Goal: Information Seeking & Learning: Compare options

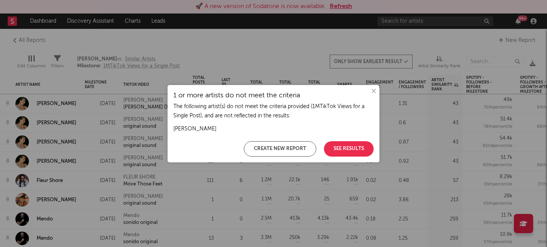
click at [371, 88] on button "×" at bounding box center [373, 91] width 8 height 8
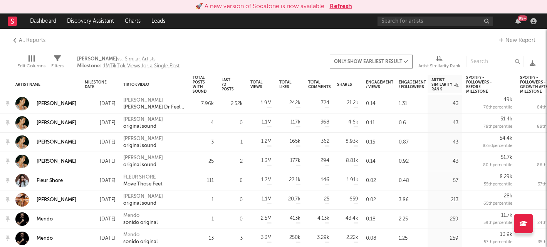
click at [522, 23] on div "99 +" at bounding box center [518, 21] width 12 height 6
click at [520, 23] on icon "button" at bounding box center [517, 21] width 5 height 6
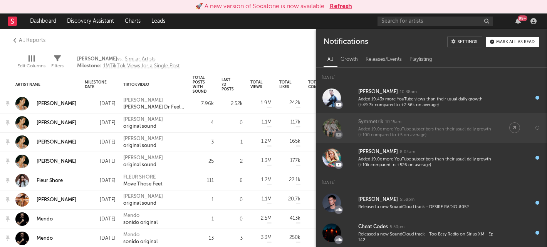
click at [371, 124] on div "Symmetrik" at bounding box center [370, 122] width 25 height 9
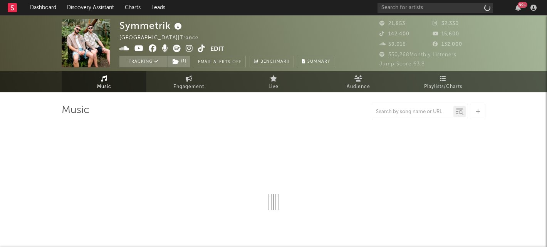
select select "6m"
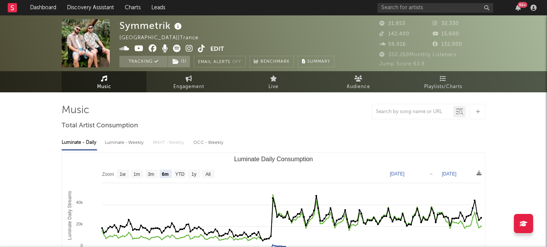
click at [518, 5] on div "99 +" at bounding box center [523, 5] width 10 height 6
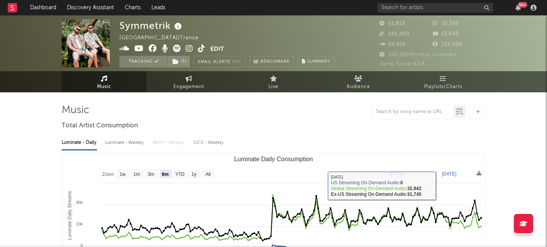
click at [521, 5] on div "99 +" at bounding box center [523, 5] width 10 height 6
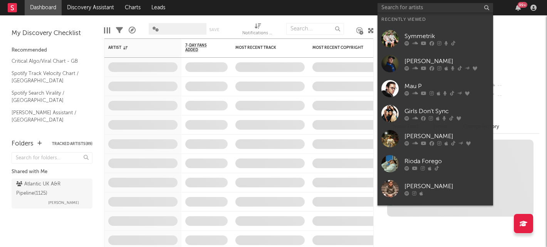
click at [418, 7] on input "text" at bounding box center [436, 8] width 116 height 10
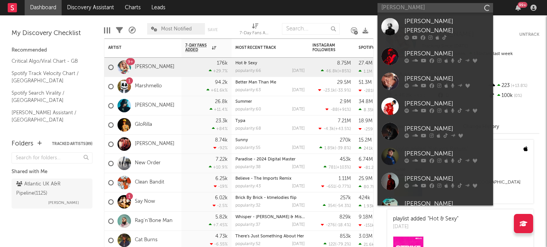
type input "[PERSON_NAME]"
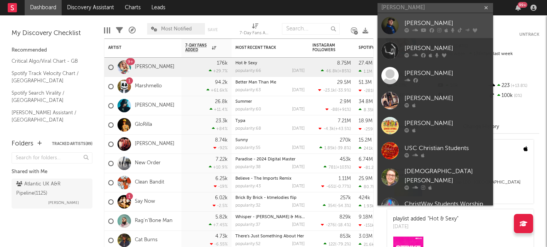
click at [441, 22] on div "Chris Stussy" at bounding box center [447, 22] width 85 height 9
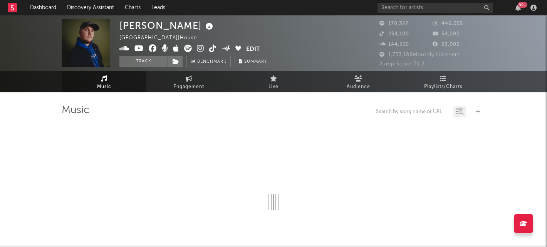
select select "6m"
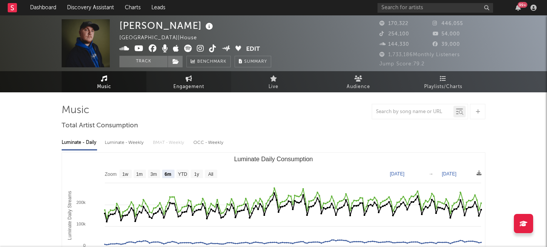
click at [191, 82] on span "Engagement" at bounding box center [188, 86] width 31 height 9
select select "1w"
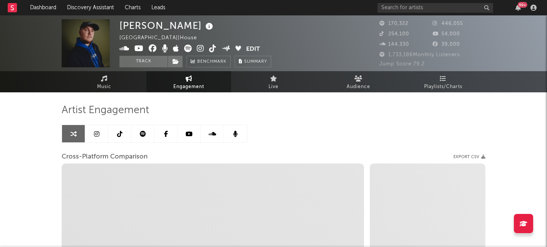
click at [113, 138] on link at bounding box center [119, 133] width 23 height 17
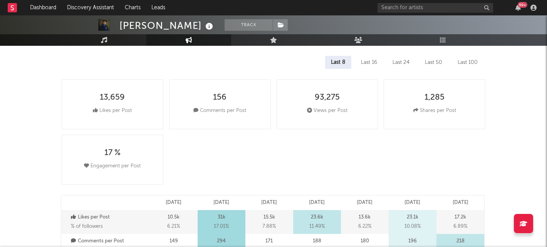
scroll to position [99, 0]
select select "6m"
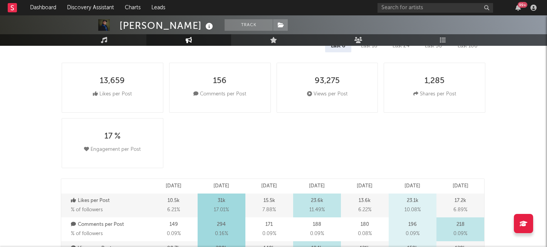
scroll to position [43, 0]
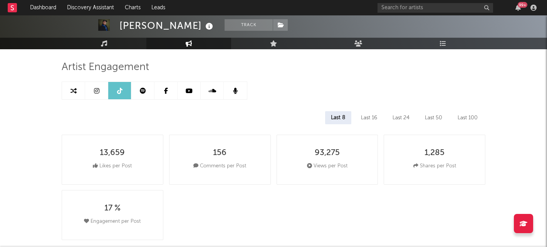
click at [406, 1] on div "99 +" at bounding box center [459, 7] width 162 height 15
click at [406, 9] on input "text" at bounding box center [436, 8] width 116 height 10
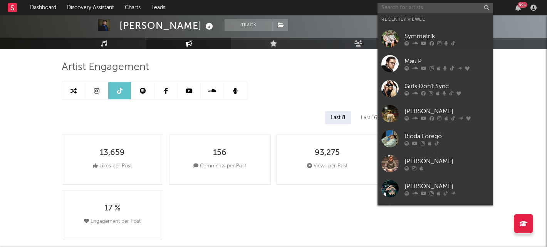
type input "T"
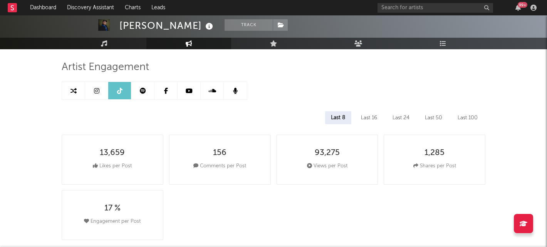
click at [255, 196] on div "13,659 Likes per Post 156 Comments per Post 93,275 Views per Post 1,285 Shares …" at bounding box center [277, 187] width 430 height 111
click at [88, 91] on link at bounding box center [96, 90] width 23 height 17
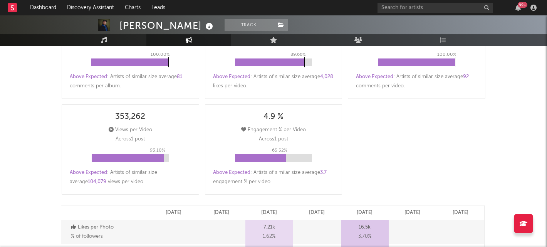
select select "6m"
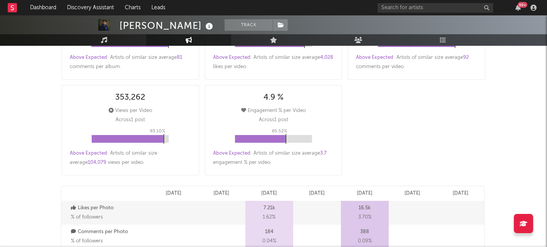
scroll to position [274, 0]
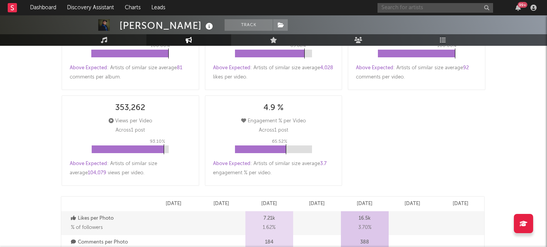
click at [413, 11] on input "text" at bounding box center [436, 8] width 116 height 10
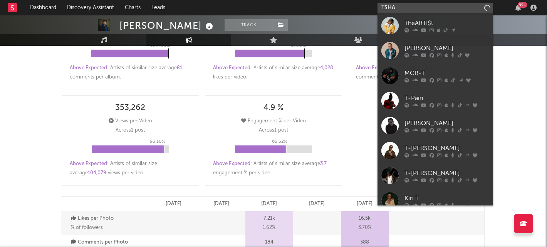
type input "TSHA"
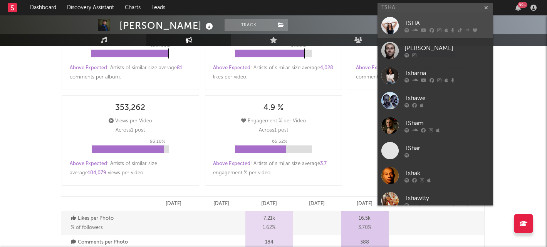
click at [442, 26] on div "TSHA" at bounding box center [447, 22] width 85 height 9
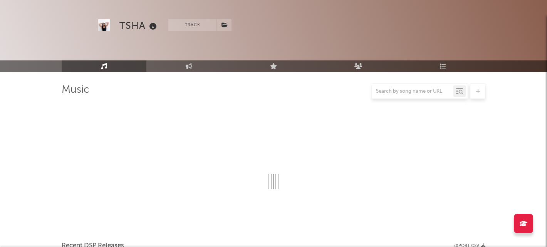
scroll to position [274, 0]
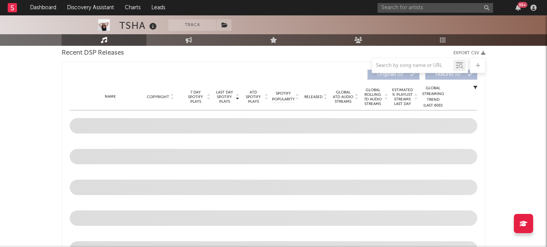
select select "6m"
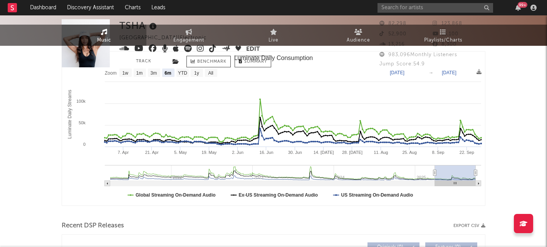
scroll to position [0, 0]
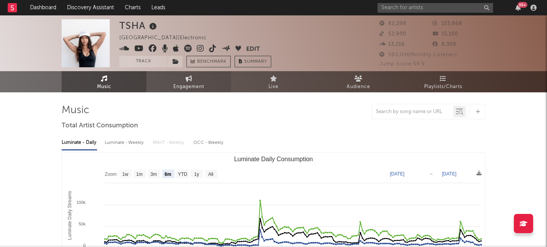
click at [190, 84] on span "Engagement" at bounding box center [188, 86] width 31 height 9
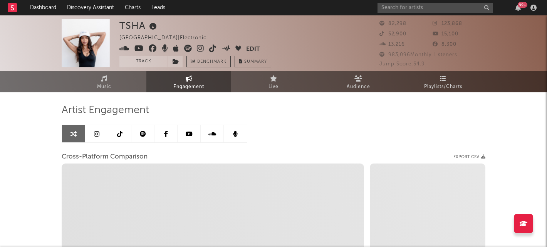
select select "1w"
click at [190, 76] on icon at bounding box center [189, 79] width 7 height 6
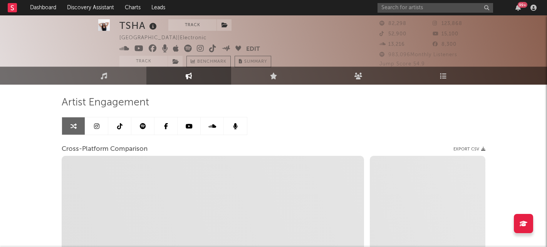
click at [120, 129] on icon at bounding box center [119, 126] width 5 height 6
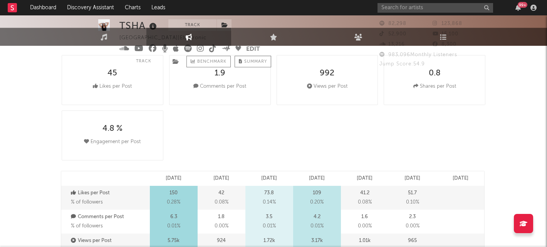
select select "6m"
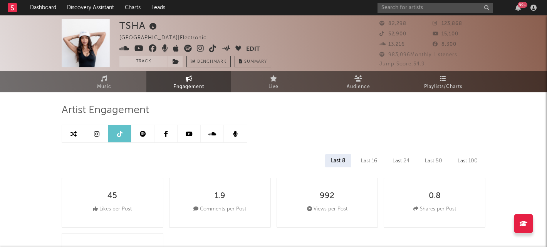
click at [96, 138] on link at bounding box center [96, 133] width 23 height 17
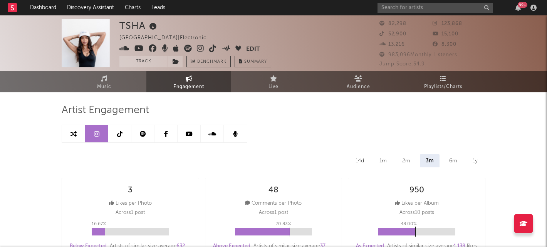
select select "6m"
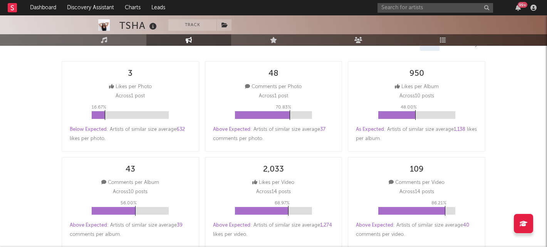
scroll to position [115, 0]
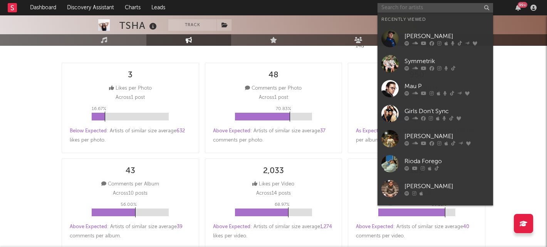
click at [421, 5] on input "text" at bounding box center [436, 8] width 116 height 10
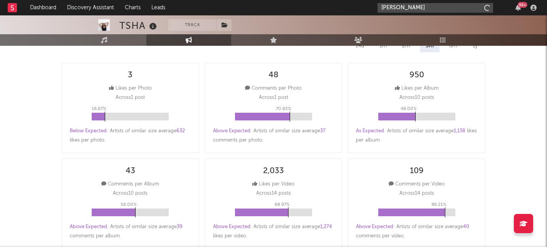
type input "gaskin"
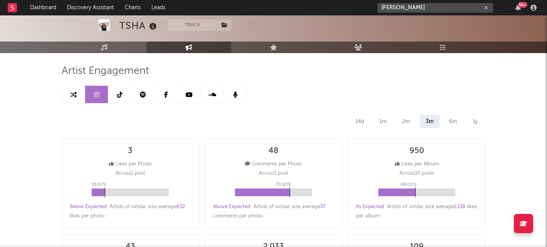
scroll to position [24, 0]
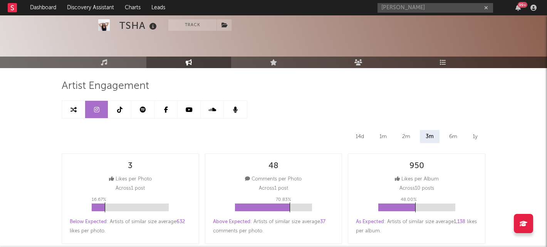
click at [118, 111] on icon at bounding box center [119, 110] width 5 height 6
select select "6m"
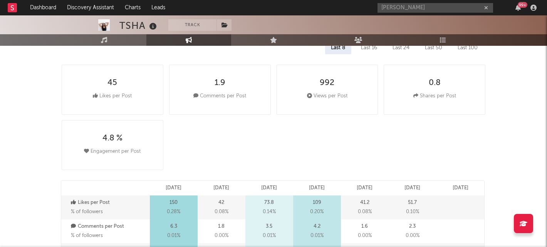
scroll to position [116, 0]
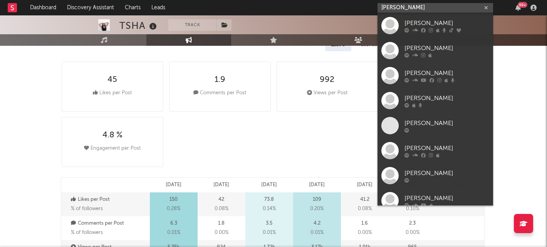
drag, startPoint x: 410, startPoint y: 9, endPoint x: 274, endPoint y: 9, distance: 135.6
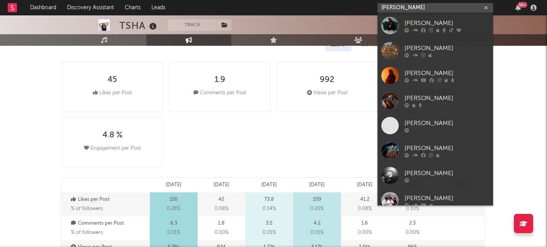
click at [274, 9] on nav "Dashboard Discovery Assistant Charts Leads gaskin 99 +" at bounding box center [273, 7] width 547 height 15
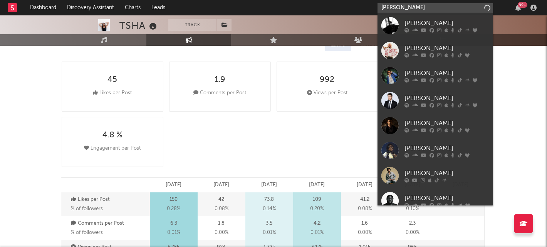
type input "michael bibi"
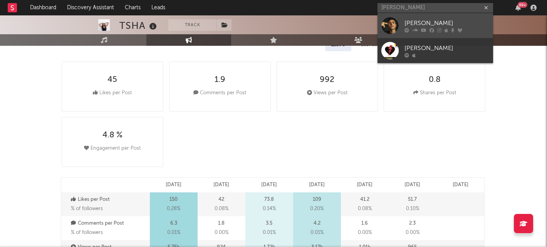
click at [425, 24] on div "Michael Bibi" at bounding box center [447, 22] width 85 height 9
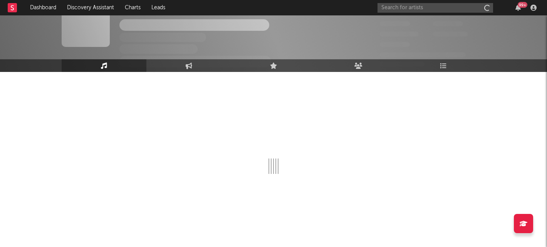
scroll to position [20, 0]
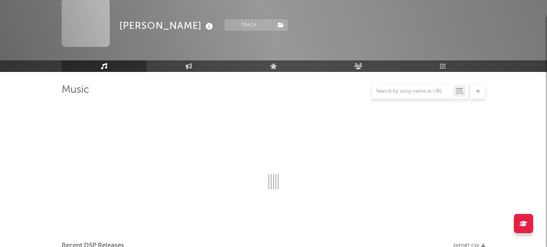
select select "6m"
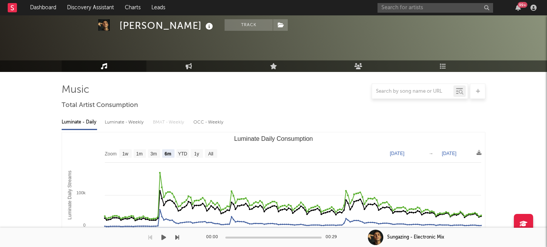
scroll to position [364, 0]
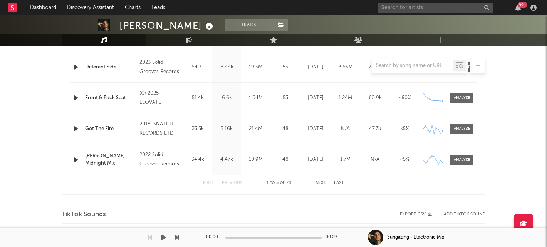
select select "6m"
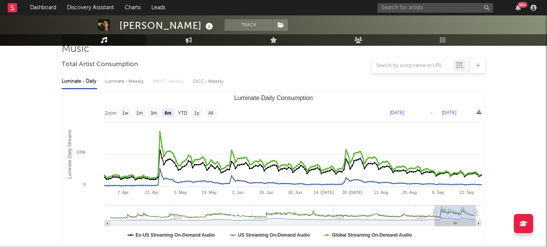
scroll to position [0, 0]
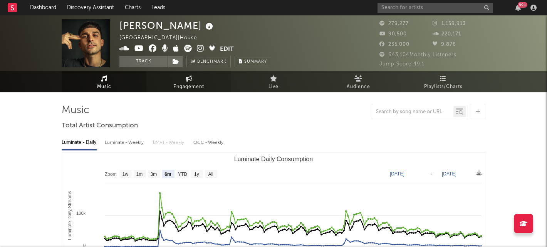
click at [181, 79] on link "Engagement" at bounding box center [188, 81] width 85 height 21
select select "1w"
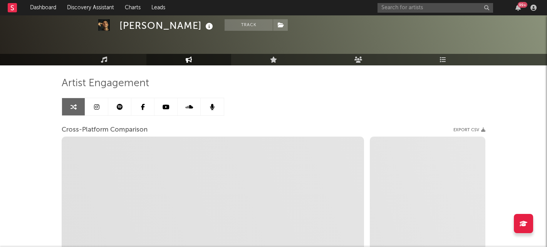
scroll to position [15, 0]
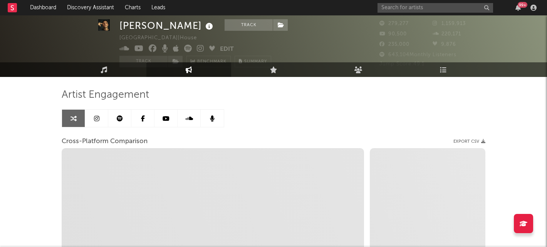
select select "1m"
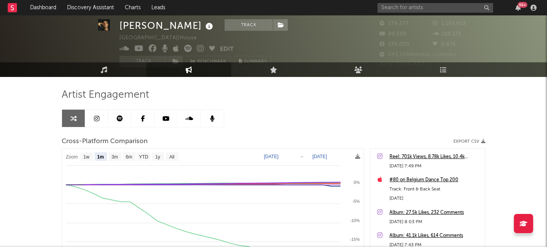
click at [99, 121] on icon at bounding box center [96, 119] width 5 height 6
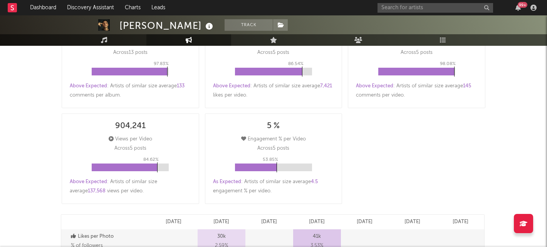
select select "6m"
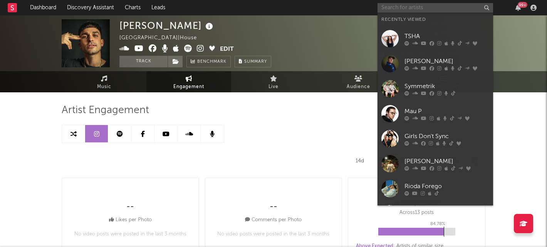
click at [406, 10] on input "text" at bounding box center [436, 8] width 116 height 10
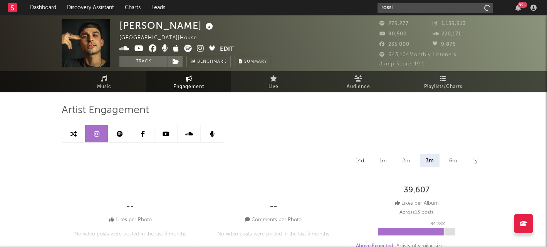
type input "rossi"
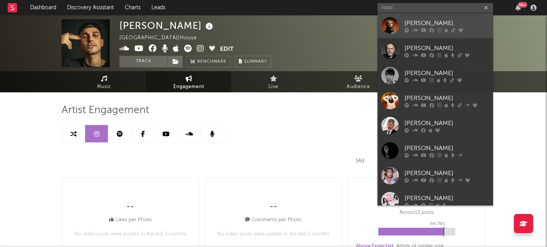
click at [407, 24] on div "Rossi." at bounding box center [447, 22] width 85 height 9
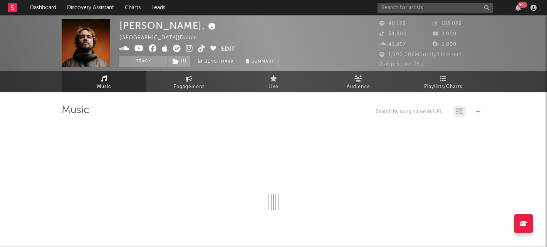
select select "6m"
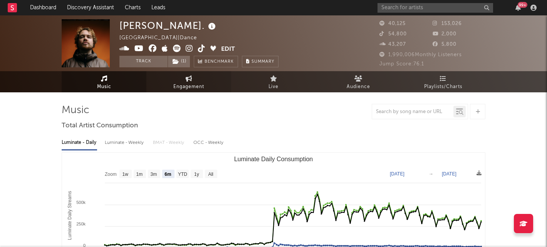
click at [188, 86] on span "Engagement" at bounding box center [188, 86] width 31 height 9
select select "1w"
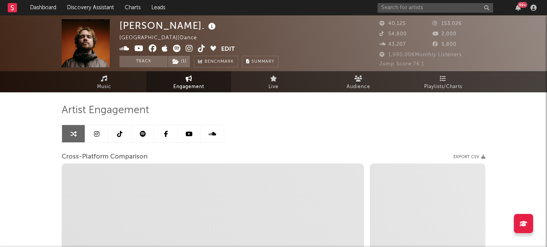
click at [121, 133] on icon at bounding box center [119, 134] width 5 height 6
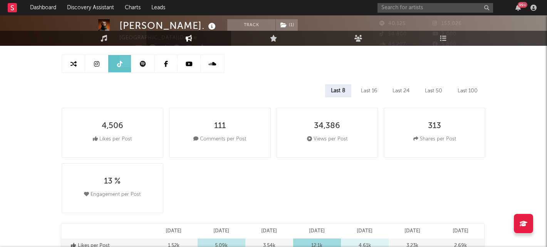
select select "6m"
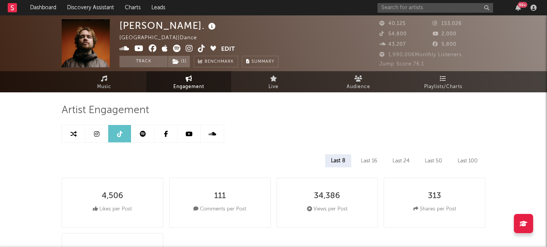
click at [102, 133] on link at bounding box center [96, 133] width 23 height 17
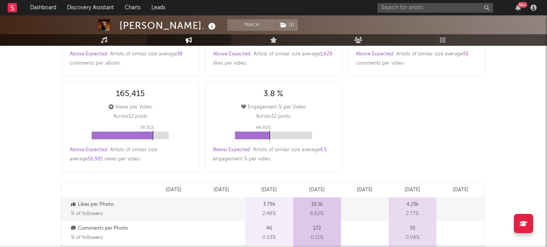
scroll to position [309, 0]
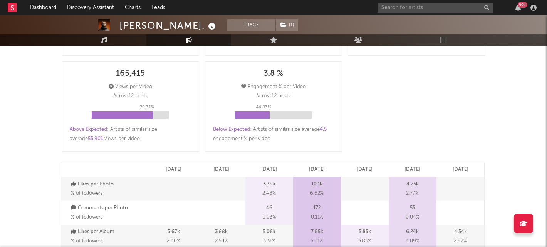
select select "6m"
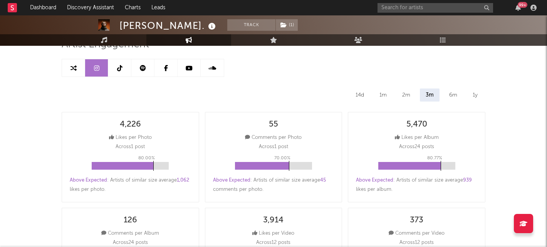
scroll to position [2, 0]
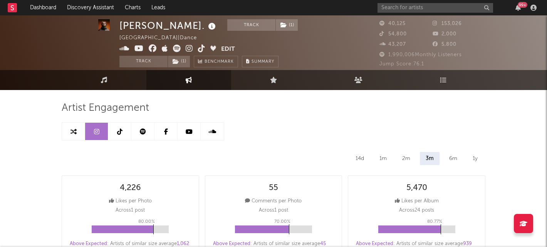
click at [406, 7] on input "text" at bounding box center [436, 8] width 116 height 10
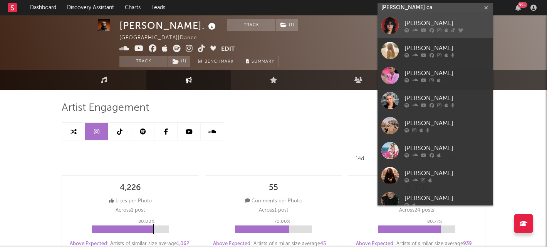
type input "chloe ca"
click at [440, 22] on div "Chloé Caillet" at bounding box center [447, 22] width 85 height 9
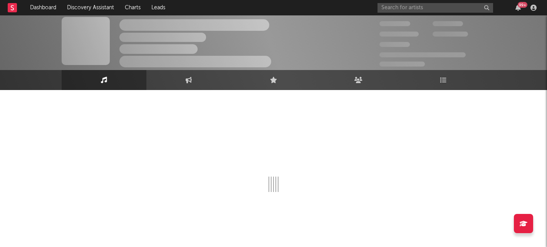
select select "6m"
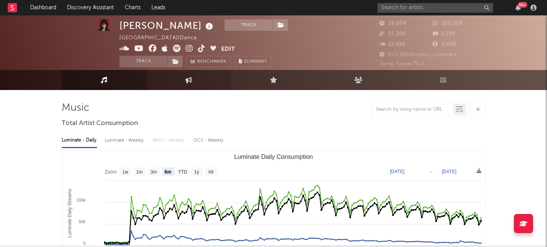
click at [194, 85] on link "Engagement" at bounding box center [188, 80] width 85 height 20
select select "1w"
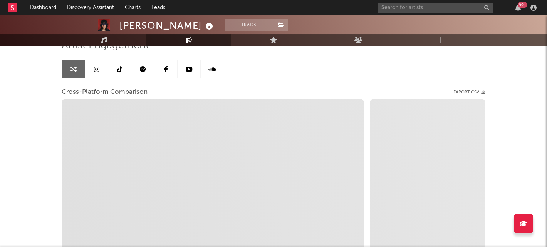
scroll to position [69, 0]
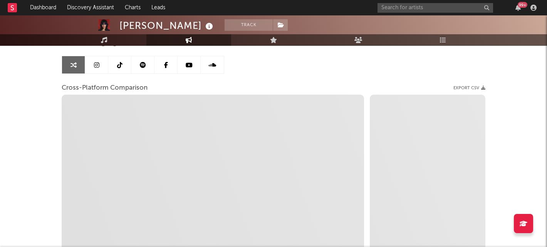
click at [119, 66] on icon at bounding box center [119, 65] width 5 height 6
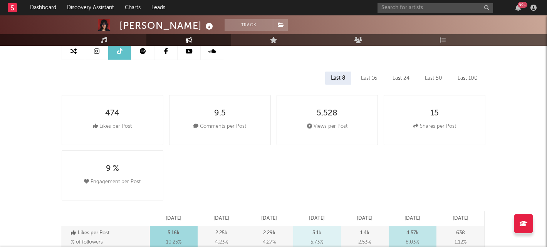
scroll to position [79, 0]
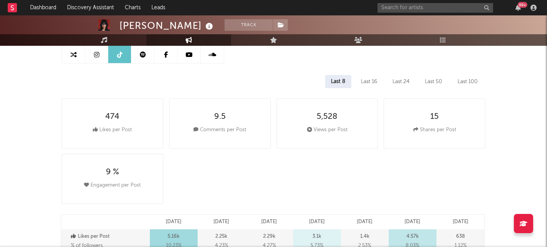
select select "6m"
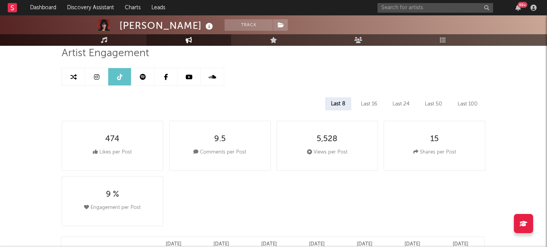
scroll to position [42, 0]
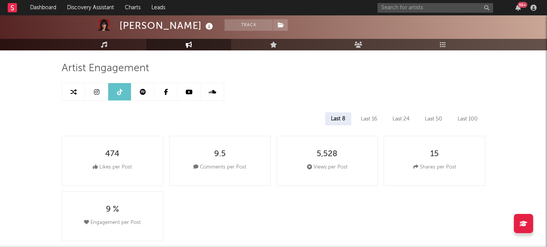
click at [98, 97] on link at bounding box center [96, 91] width 23 height 17
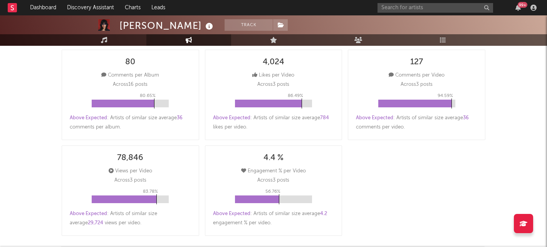
scroll to position [227, 0]
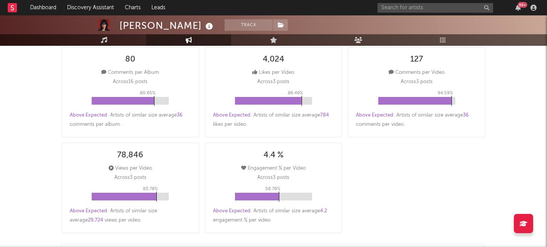
select select "6m"
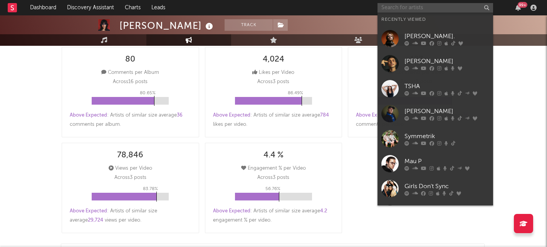
click at [410, 5] on input "text" at bounding box center [436, 8] width 116 height 10
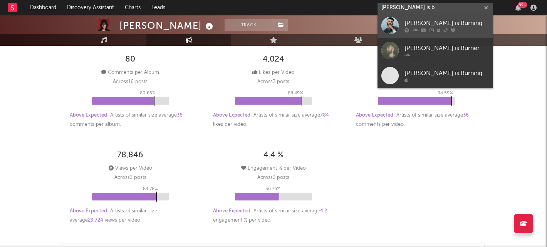
type input "enzo is b"
click at [426, 21] on div "Enzo is Burning" at bounding box center [447, 22] width 85 height 9
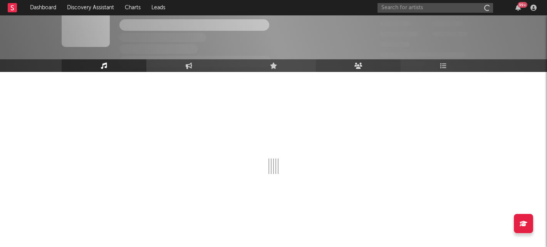
scroll to position [20, 0]
select select "6m"
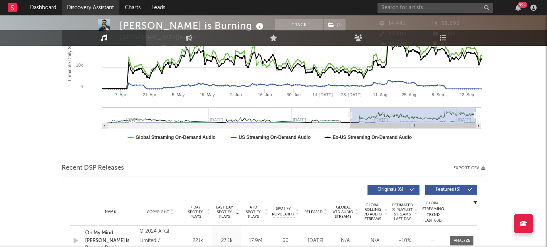
scroll to position [0, 0]
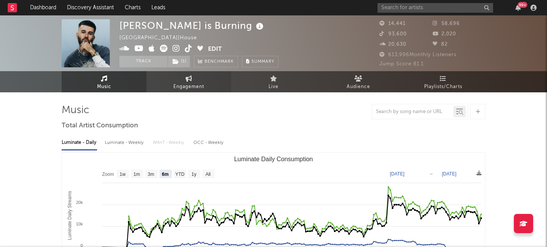
click at [188, 82] on span "Engagement" at bounding box center [188, 86] width 31 height 9
select select "1w"
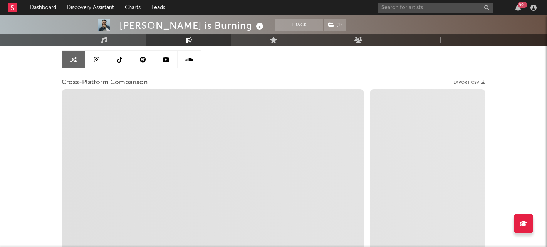
scroll to position [72, 0]
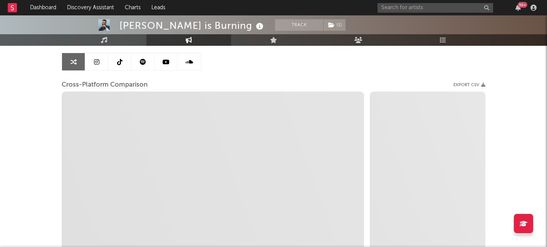
click at [120, 67] on link at bounding box center [119, 61] width 23 height 17
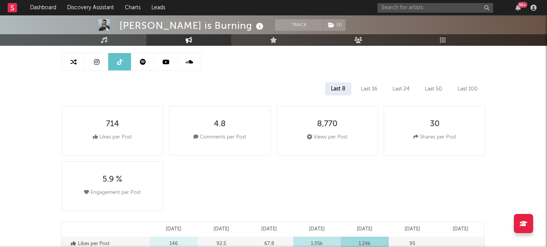
select select "6m"
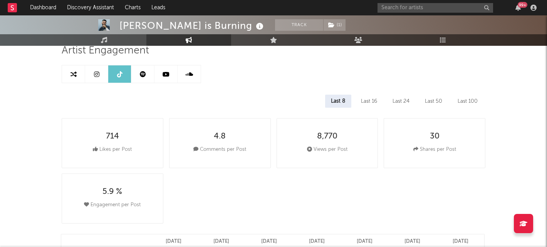
scroll to position [56, 0]
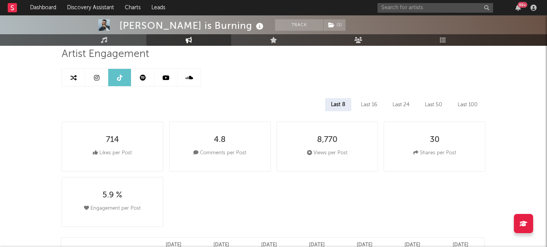
click at [99, 77] on icon at bounding box center [96, 78] width 5 height 6
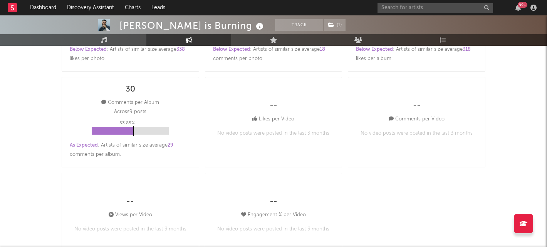
select select "6m"
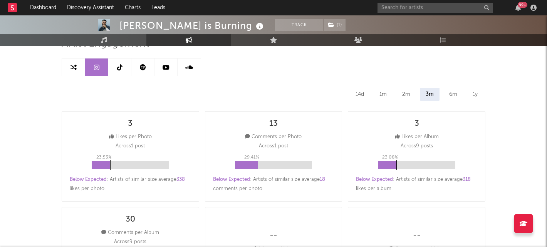
scroll to position [6, 0]
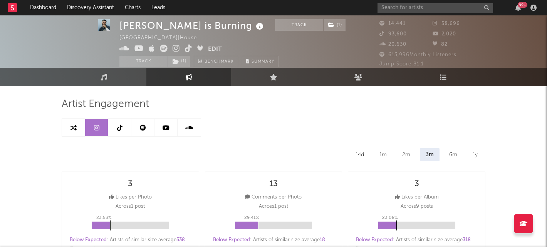
click at [428, 13] on div "99 +" at bounding box center [459, 7] width 162 height 15
click at [428, 10] on input "text" at bounding box center [436, 8] width 116 height 10
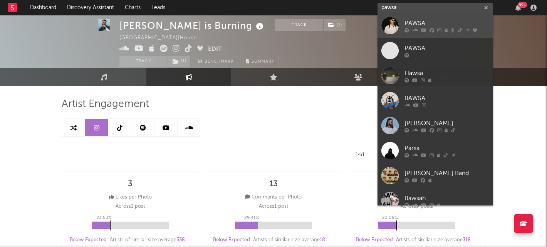
type input "pawsa"
click at [441, 21] on div "PAWSA" at bounding box center [447, 22] width 85 height 9
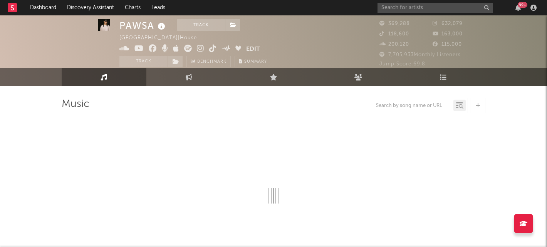
select select "6m"
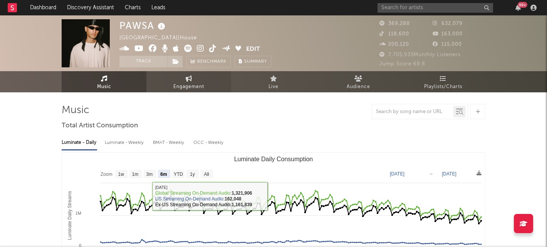
click at [190, 82] on span "Engagement" at bounding box center [188, 86] width 31 height 9
select select "1w"
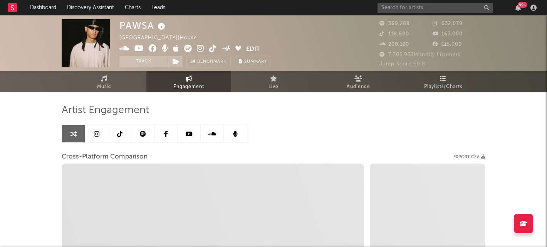
click at [104, 132] on link at bounding box center [96, 133] width 23 height 17
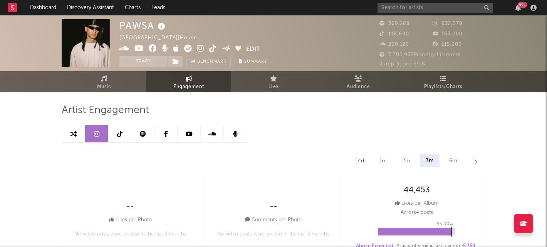
click at [115, 131] on link at bounding box center [119, 133] width 23 height 17
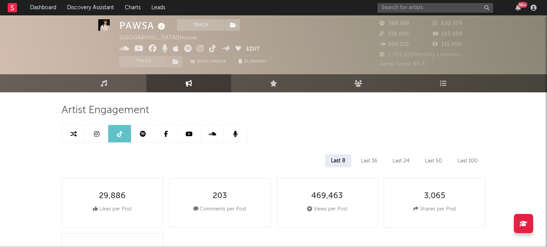
scroll to position [132, 0]
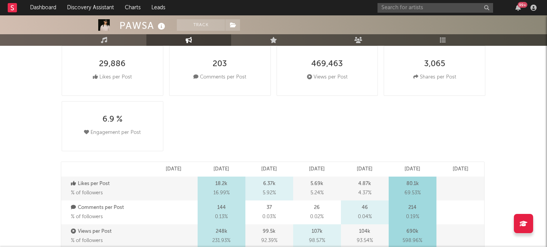
select select "6m"
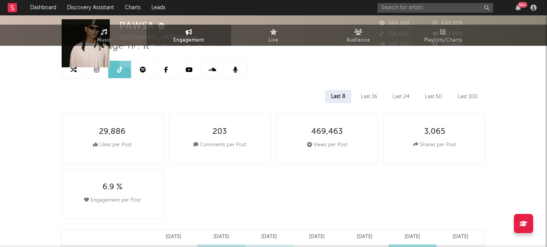
scroll to position [0, 0]
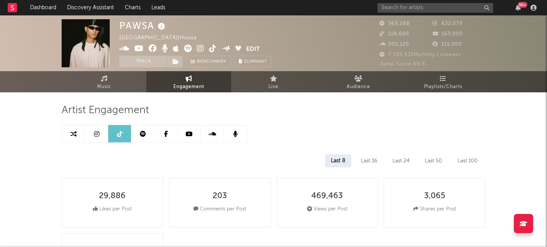
click at [96, 138] on link at bounding box center [96, 133] width 23 height 17
select select "6m"
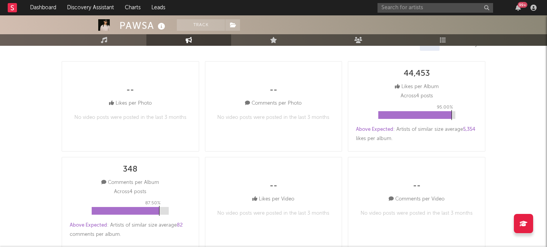
scroll to position [7, 0]
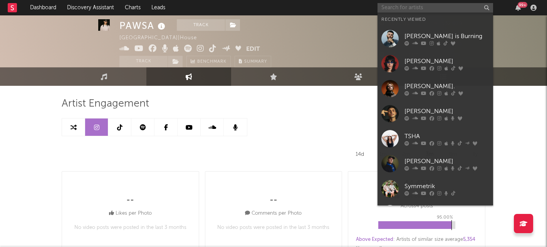
click at [427, 8] on input "text" at bounding box center [436, 8] width 116 height 10
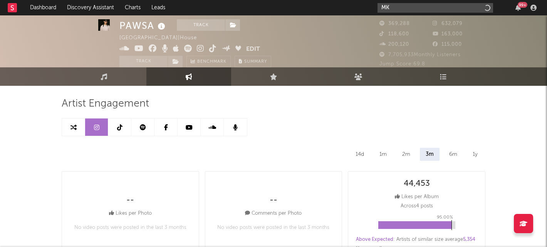
type input "MK"
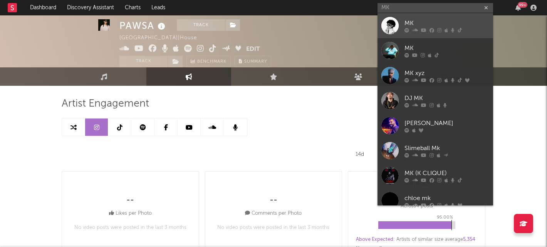
click at [411, 24] on div "MK" at bounding box center [447, 22] width 85 height 9
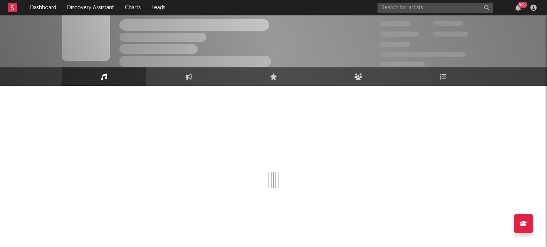
select select "6m"
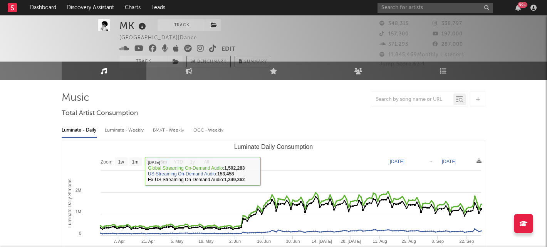
scroll to position [7, 0]
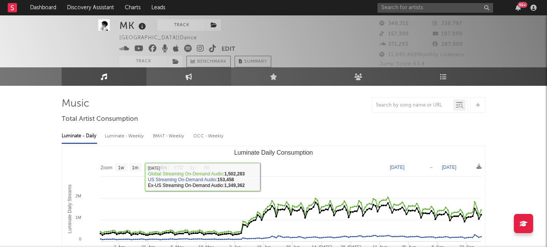
click at [186, 74] on icon at bounding box center [189, 76] width 7 height 7
select select "1w"
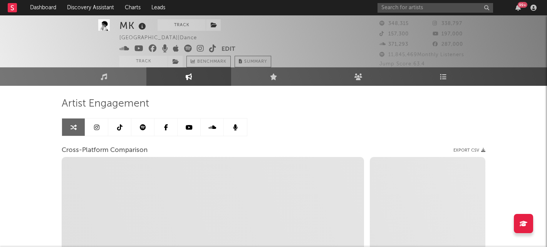
click at [120, 128] on icon at bounding box center [119, 127] width 5 height 6
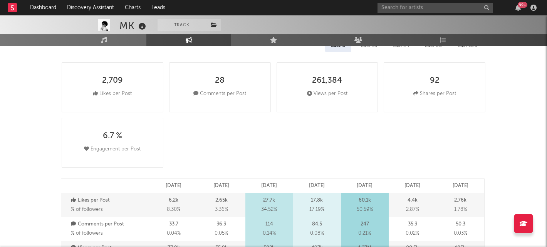
scroll to position [114, 0]
select select "6m"
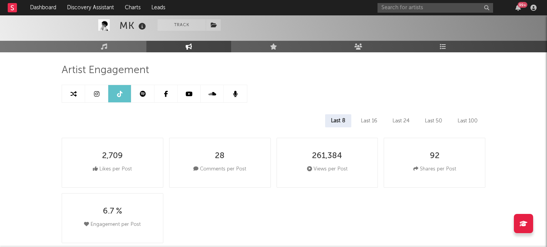
scroll to position [32, 0]
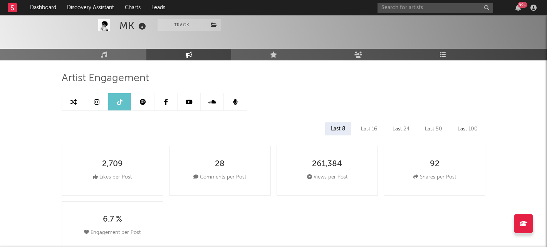
click at [100, 101] on link at bounding box center [96, 101] width 23 height 17
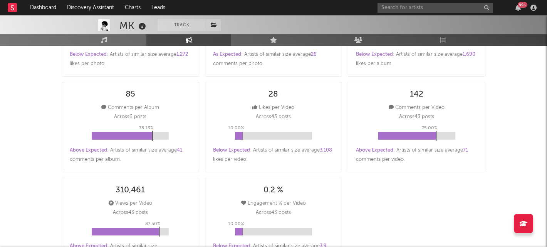
scroll to position [291, 0]
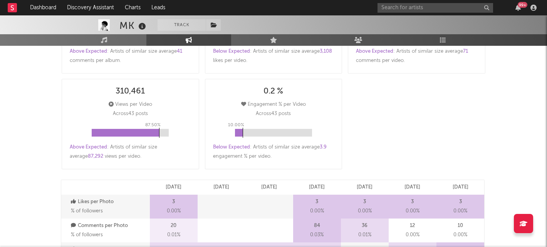
select select "6m"
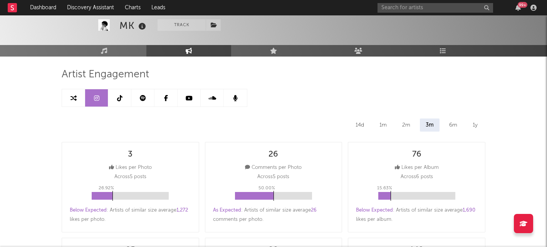
scroll to position [0, 0]
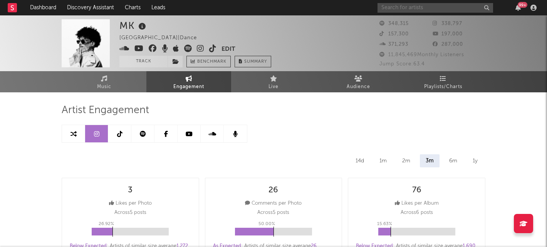
click at [421, 6] on input "text" at bounding box center [436, 8] width 116 height 10
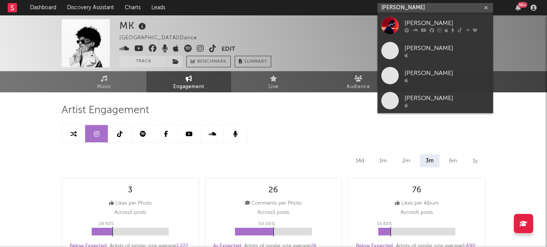
type input "sonny fodera"
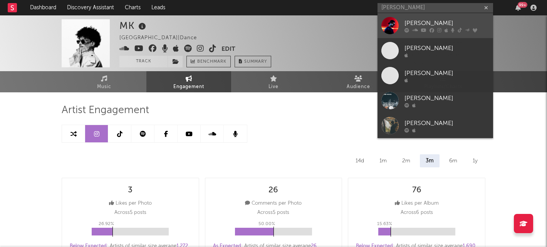
click at [420, 21] on div "Sonny Fodera" at bounding box center [447, 22] width 85 height 9
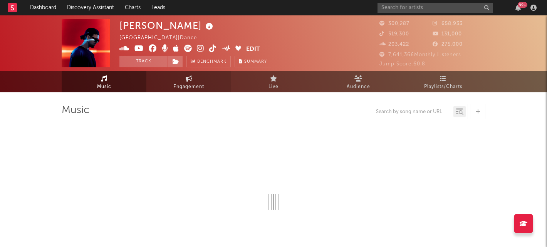
select select "6m"
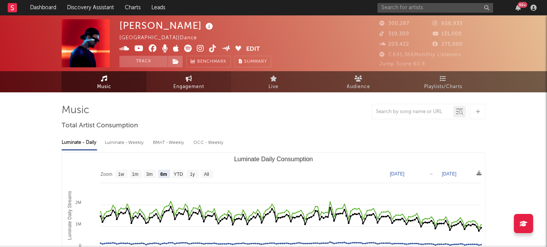
click at [188, 85] on span "Engagement" at bounding box center [188, 86] width 31 height 9
select select "1w"
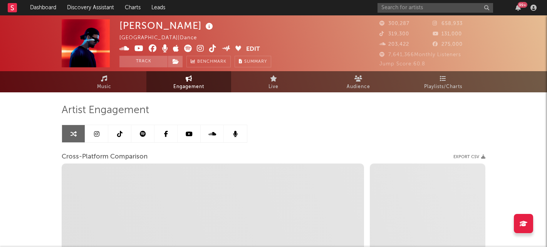
click at [117, 134] on icon at bounding box center [119, 134] width 5 height 6
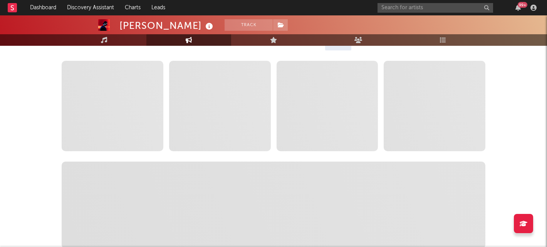
scroll to position [117, 0]
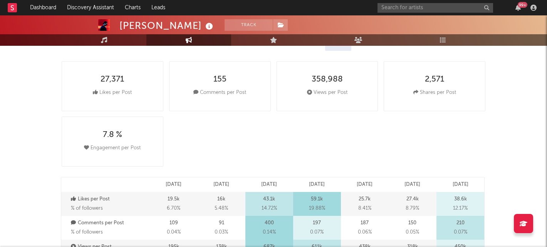
select select "6m"
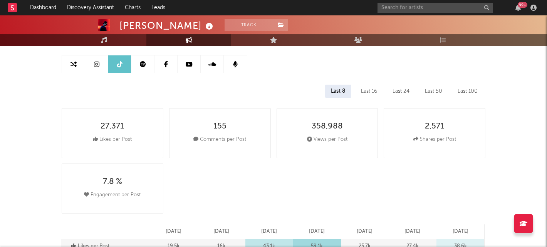
scroll to position [0, 0]
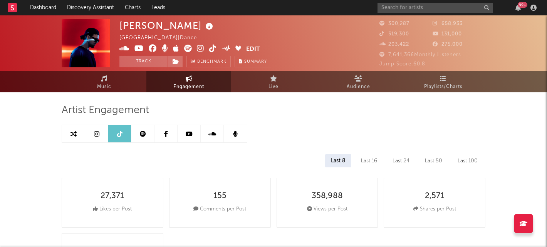
click at [96, 130] on link at bounding box center [96, 133] width 23 height 17
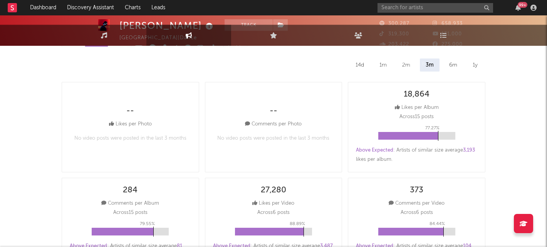
scroll to position [190, 0]
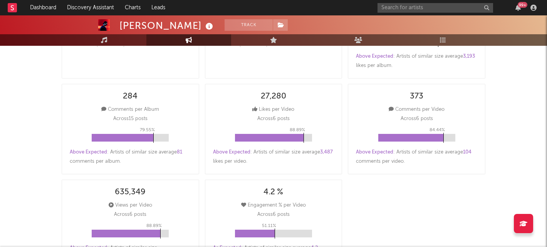
select select "6m"
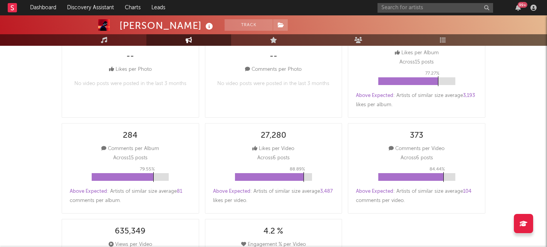
scroll to position [3, 0]
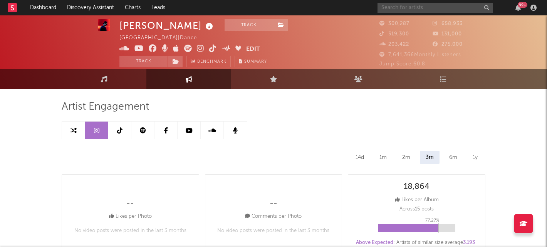
click at [416, 11] on input "text" at bounding box center [436, 8] width 116 height 10
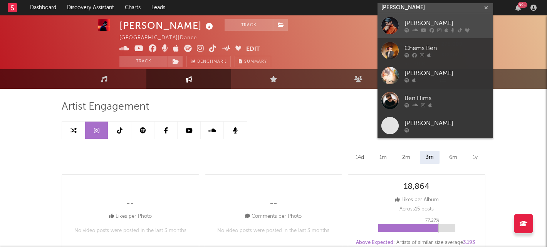
type input "ben hemsley"
click at [424, 23] on div "Ben Hemsley" at bounding box center [447, 22] width 85 height 9
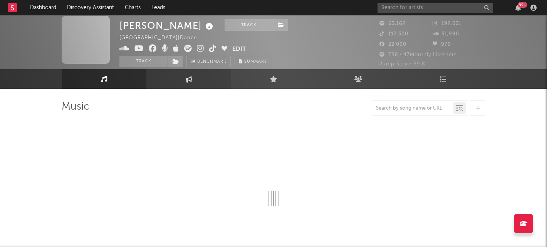
select select "6m"
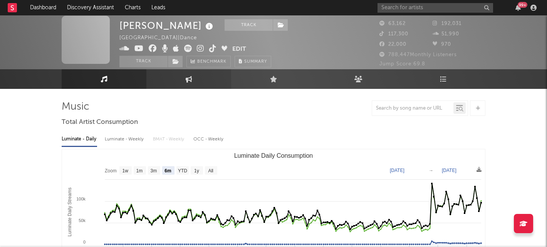
click at [183, 85] on link "Engagement" at bounding box center [188, 79] width 85 height 20
select select "1w"
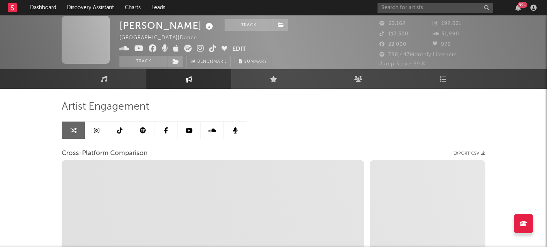
click at [118, 126] on link at bounding box center [119, 130] width 23 height 17
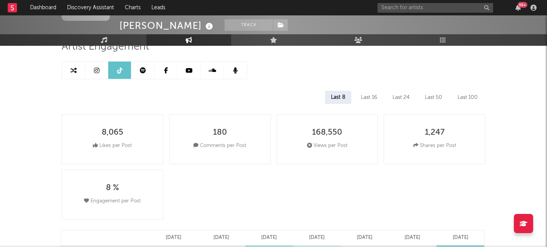
select select "6m"
click at [102, 69] on link at bounding box center [96, 70] width 23 height 17
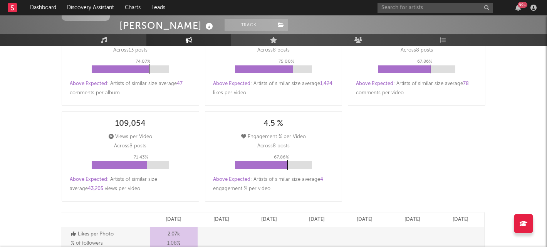
scroll to position [271, 0]
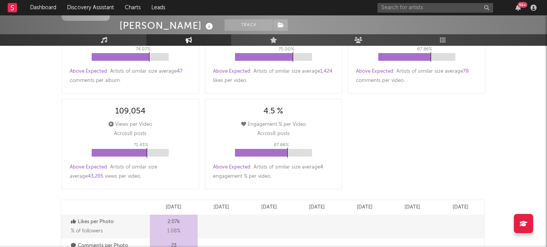
select select "6m"
click at [443, 15] on div "99 +" at bounding box center [459, 7] width 162 height 15
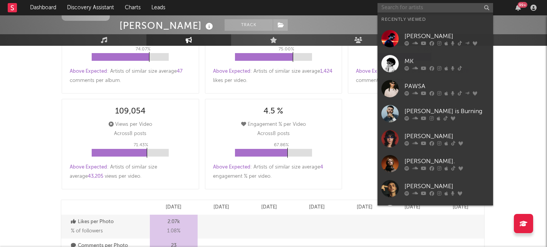
click at [439, 6] on input "text" at bounding box center [436, 8] width 116 height 10
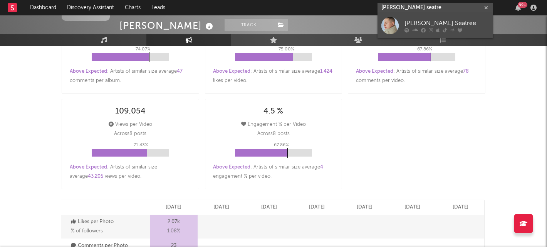
type input "morgan seatre"
click at [465, 24] on div "Morgan Seatree" at bounding box center [447, 22] width 85 height 9
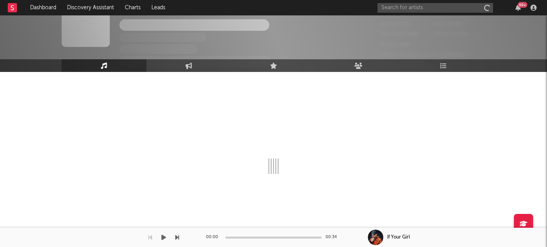
scroll to position [20, 0]
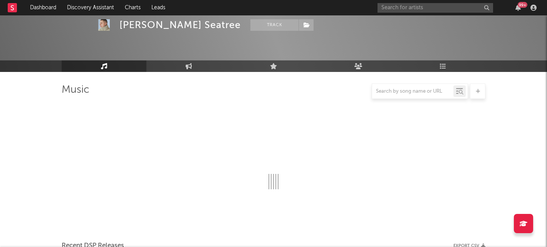
select select "6m"
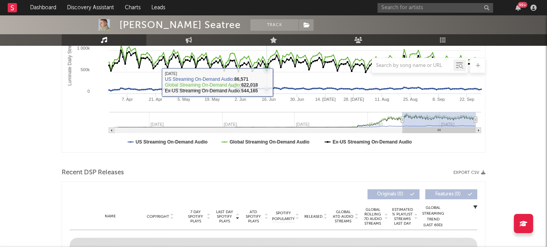
scroll to position [105, 0]
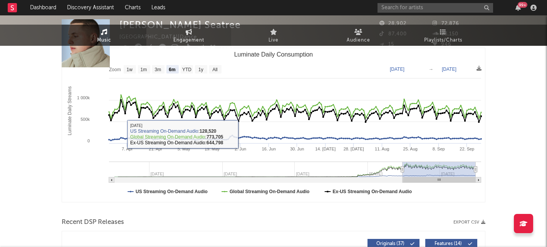
click at [189, 45] on span "Engagement" at bounding box center [188, 40] width 31 height 9
select select "1w"
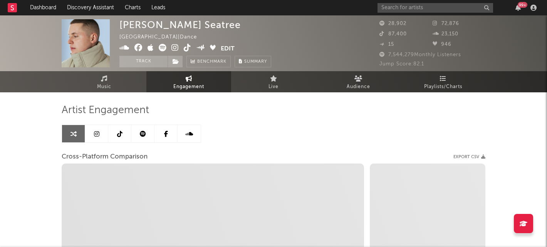
click at [119, 136] on icon at bounding box center [119, 134] width 5 height 6
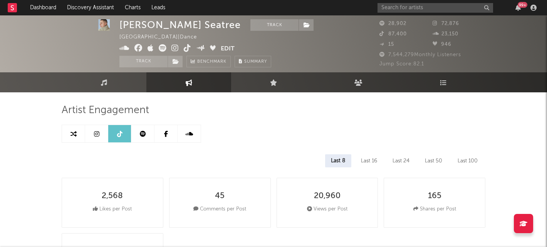
scroll to position [89, 0]
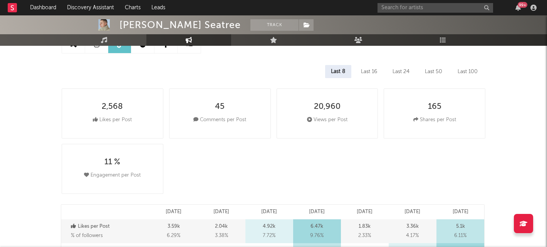
select select "6m"
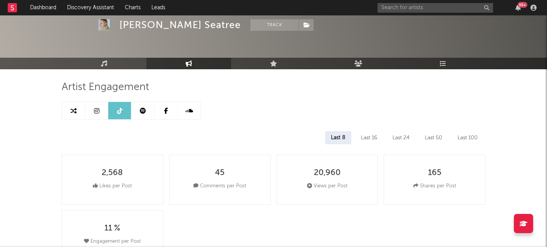
scroll to position [23, 0]
click at [87, 114] on link at bounding box center [96, 110] width 23 height 17
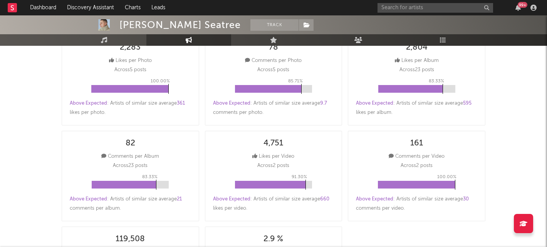
select select "6m"
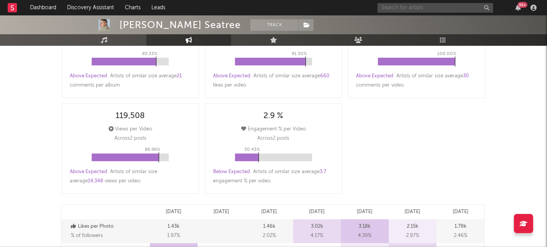
click at [396, 8] on input "text" at bounding box center [436, 8] width 116 height 10
type input "prospa"
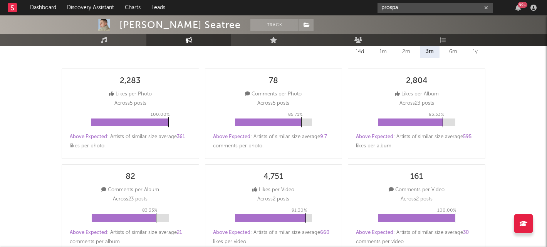
scroll to position [0, 0]
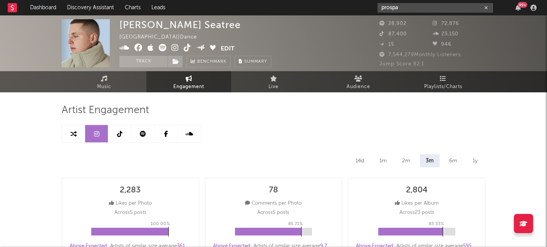
click at [409, 7] on input "prospa" at bounding box center [436, 8] width 116 height 10
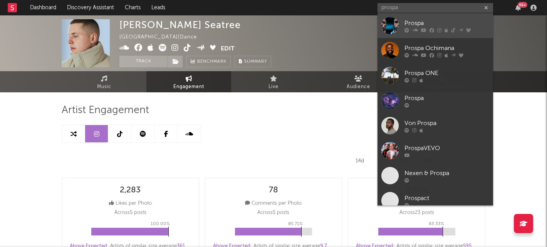
click at [408, 24] on div "Prospa" at bounding box center [447, 22] width 85 height 9
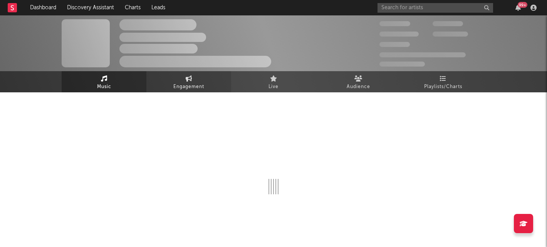
click at [183, 84] on span "Engagement" at bounding box center [188, 86] width 31 height 9
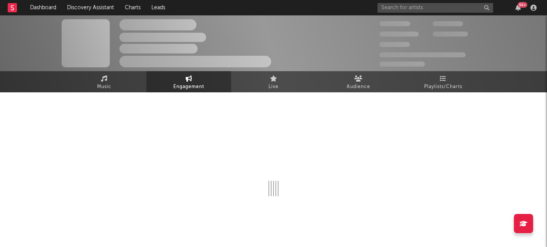
select select "1w"
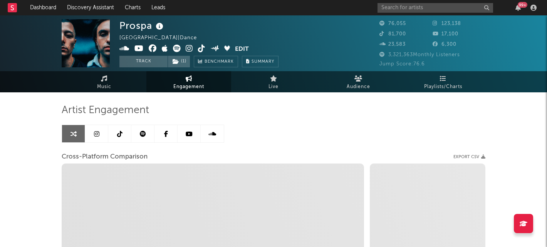
click at [124, 131] on link at bounding box center [119, 133] width 23 height 17
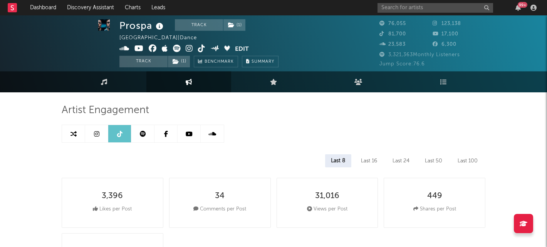
scroll to position [33, 0]
select select "6m"
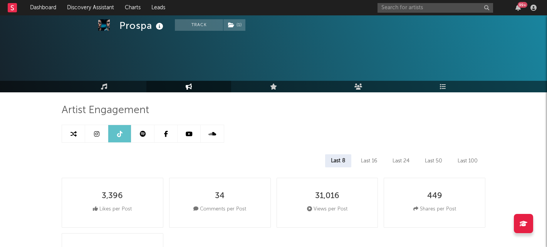
select select "6m"
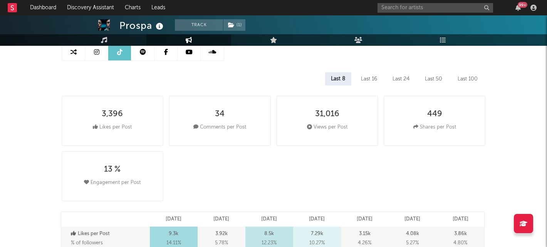
scroll to position [81, 0]
click at [96, 58] on link at bounding box center [96, 52] width 23 height 17
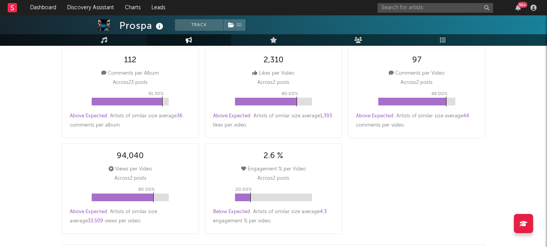
scroll to position [248, 0]
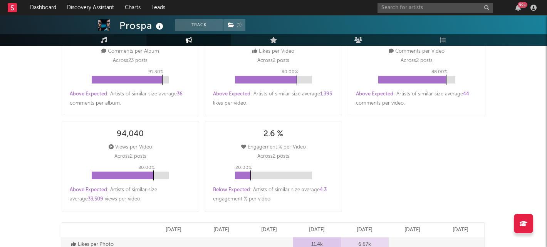
select select "6m"
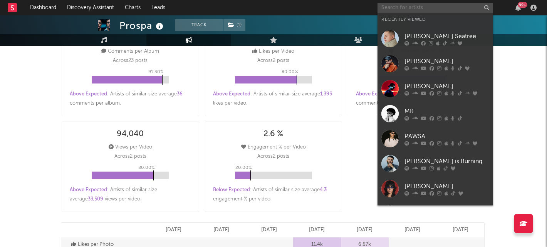
click at [416, 4] on input "text" at bounding box center [436, 8] width 116 height 10
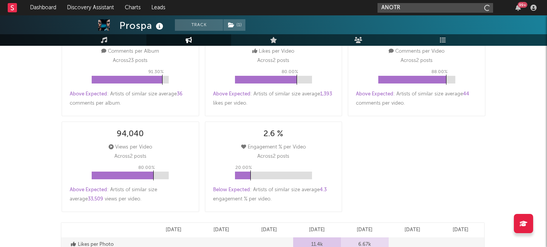
type input "ANOTR"
click at [412, 3] on input "ANOTR" at bounding box center [436, 8] width 116 height 10
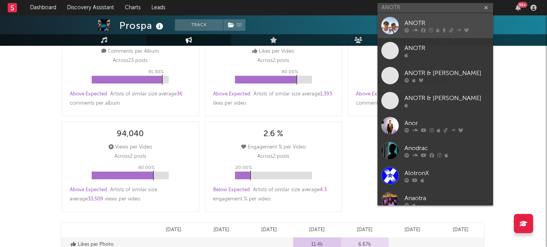
click at [411, 19] on div "ANOTR" at bounding box center [447, 22] width 85 height 9
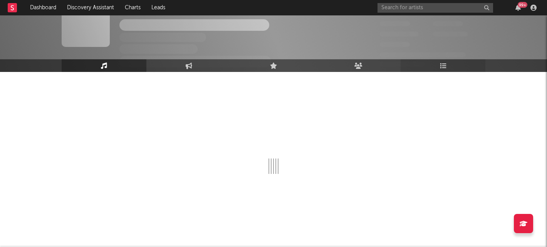
scroll to position [248, 0]
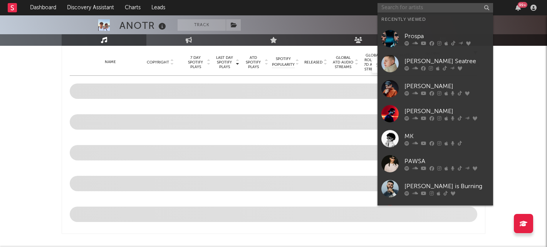
click at [440, 12] on input "text" at bounding box center [436, 8] width 116 height 10
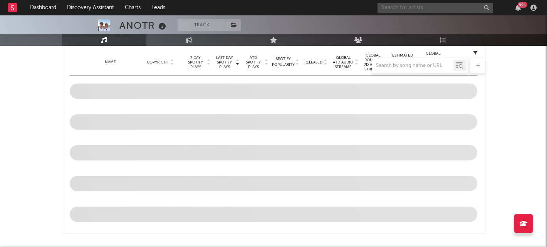
select select "6m"
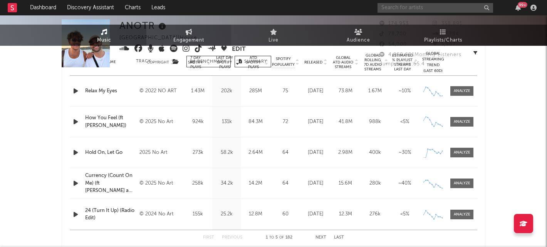
scroll to position [0, 0]
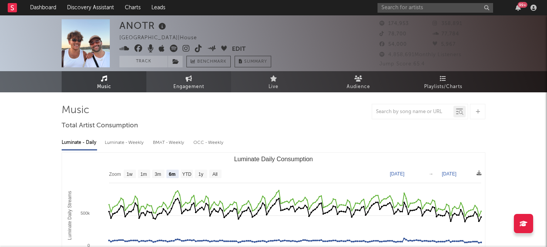
click at [181, 81] on link "Engagement" at bounding box center [188, 81] width 85 height 21
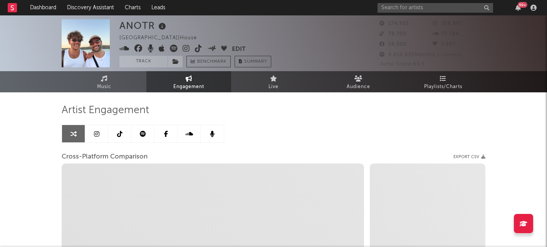
select select "1w"
click at [116, 133] on link at bounding box center [119, 133] width 23 height 17
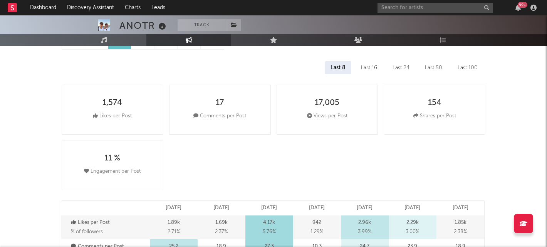
scroll to position [92, 0]
select select "6m"
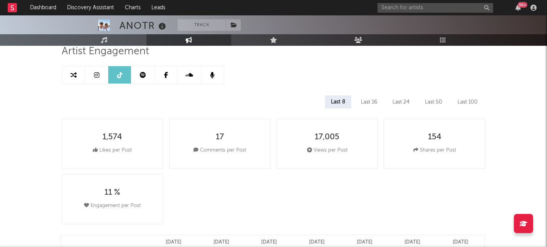
scroll to position [39, 0]
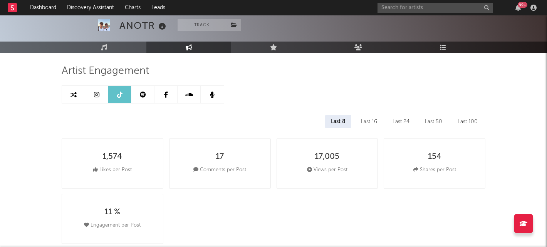
click at [96, 99] on link at bounding box center [96, 94] width 23 height 17
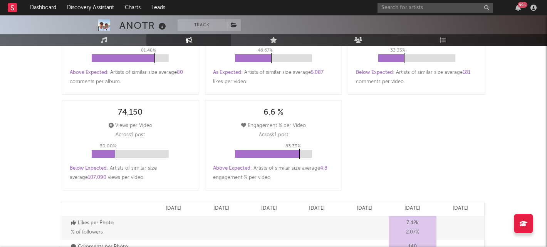
select select "6m"
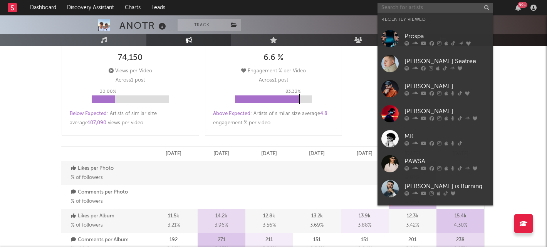
click at [416, 7] on input "text" at bounding box center [436, 8] width 116 height 10
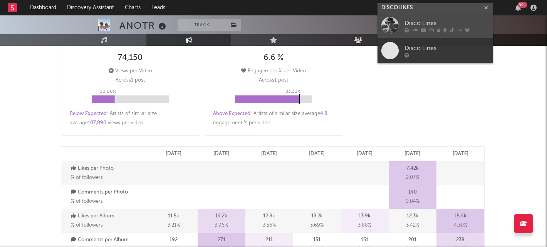
type input "DISCOLINES"
click at [432, 21] on div "Disco Lines" at bounding box center [447, 22] width 85 height 9
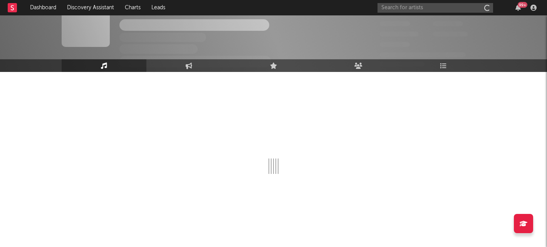
scroll to position [20, 0]
click at [184, 63] on link "Engagement" at bounding box center [188, 65] width 85 height 13
select select "1w"
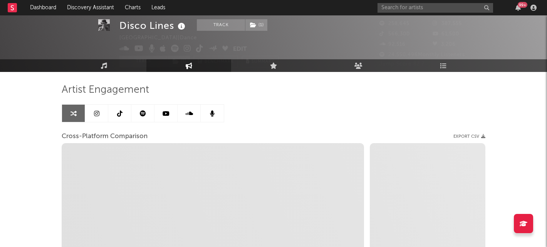
click at [119, 117] on link at bounding box center [119, 113] width 23 height 17
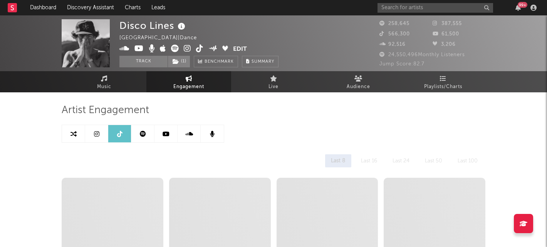
select select "6m"
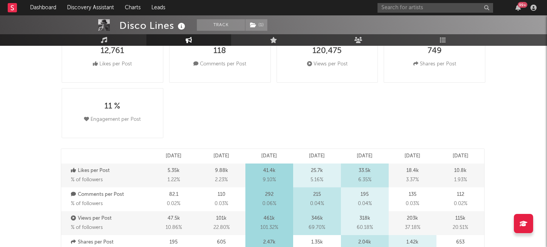
scroll to position [147, 0]
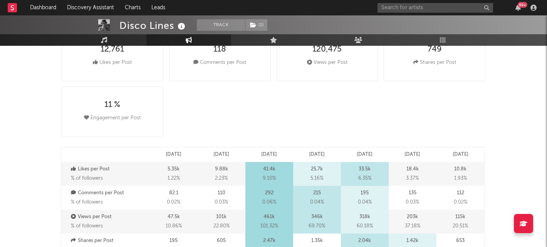
drag, startPoint x: 133, startPoint y: 144, endPoint x: 145, endPoint y: 134, distance: 16.4
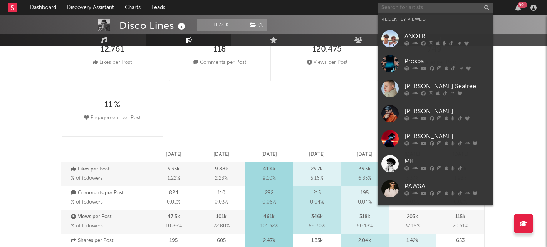
click at [408, 6] on input "text" at bounding box center [436, 8] width 116 height 10
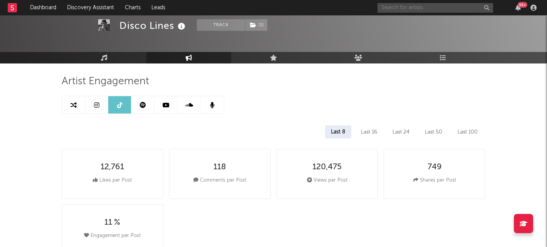
scroll to position [0, 0]
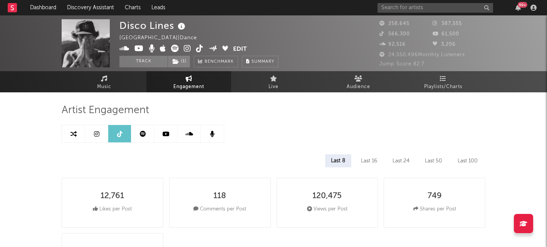
click at [90, 129] on link at bounding box center [96, 133] width 23 height 17
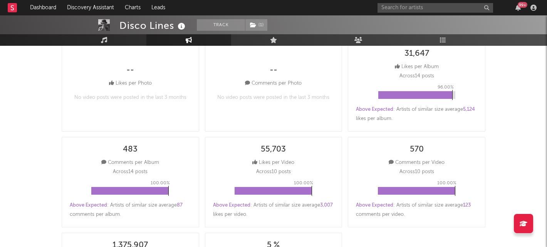
select select "6m"
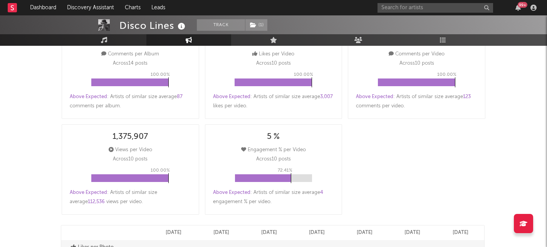
scroll to position [245, 0]
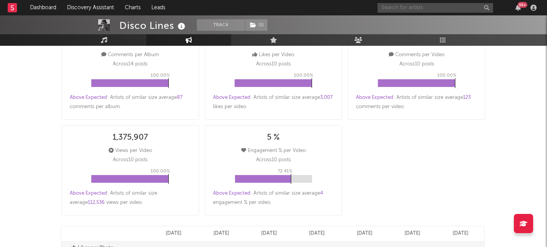
click at [434, 8] on input "text" at bounding box center [436, 8] width 116 height 10
type input "o"
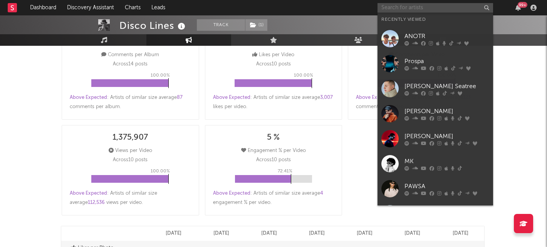
type input "b"
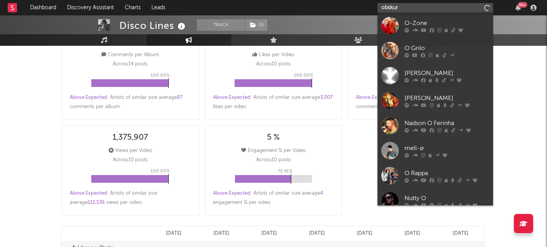
type input "obskur"
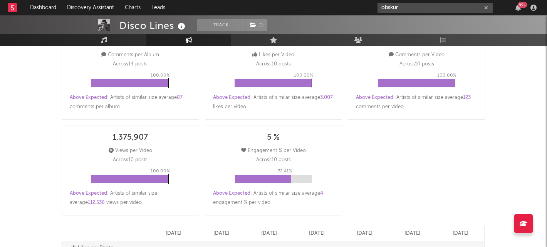
click at [423, 6] on input "obskur" at bounding box center [436, 8] width 116 height 10
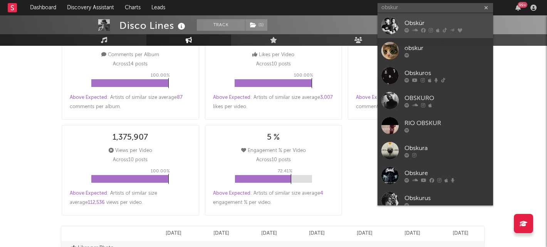
click at [412, 20] on div "Obskür" at bounding box center [447, 22] width 85 height 9
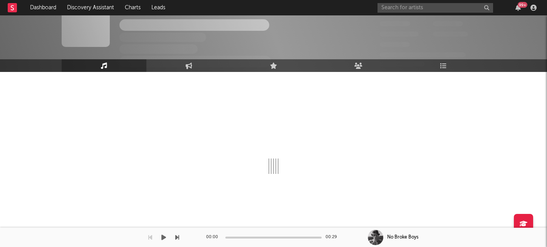
scroll to position [245, 0]
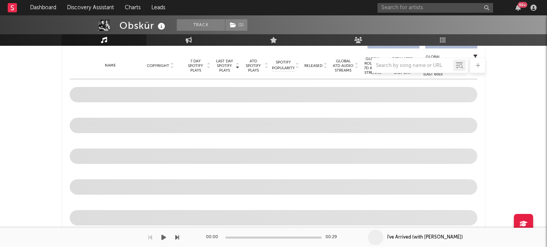
select select "6m"
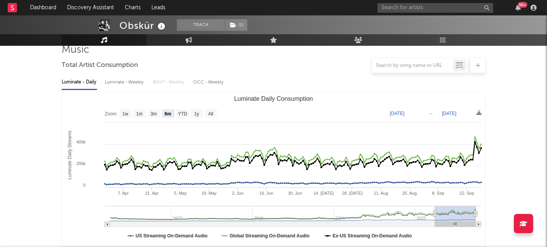
scroll to position [0, 0]
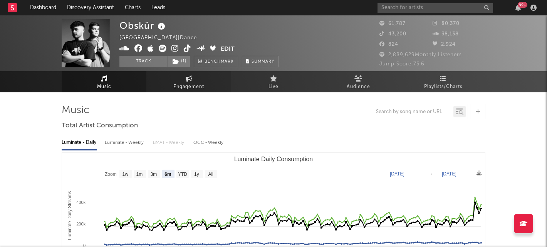
click at [196, 83] on span "Engagement" at bounding box center [188, 86] width 31 height 9
select select "1w"
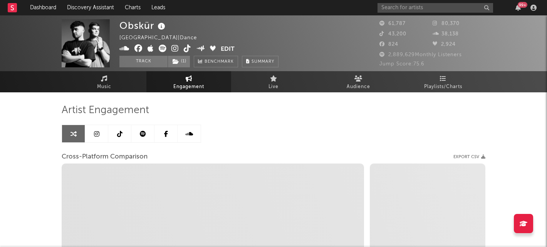
click at [119, 128] on link at bounding box center [119, 133] width 23 height 17
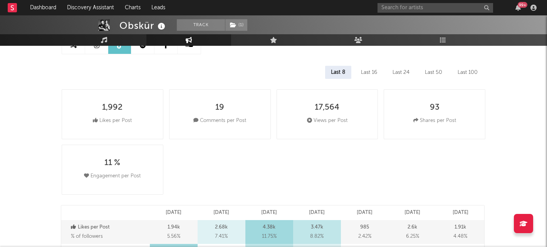
scroll to position [214, 0]
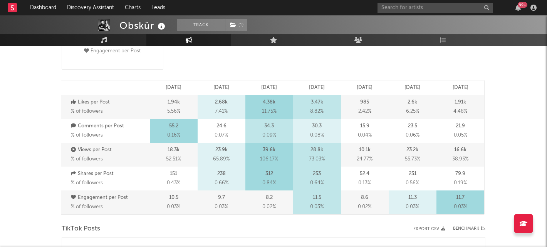
select select "6m"
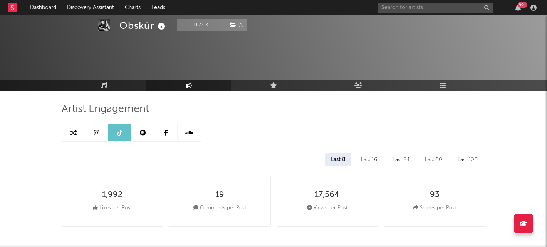
scroll to position [0, 0]
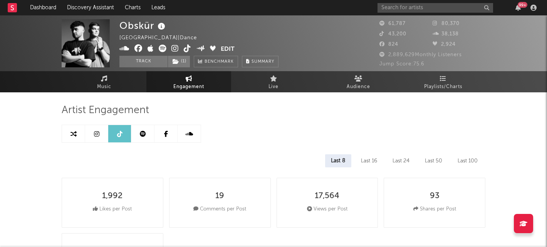
click at [93, 129] on link at bounding box center [96, 133] width 23 height 17
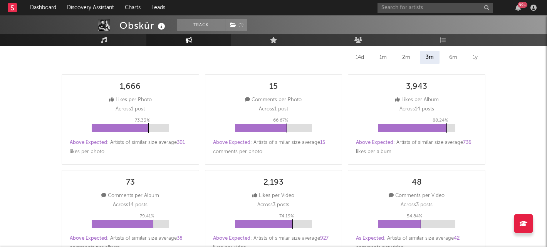
select select "6m"
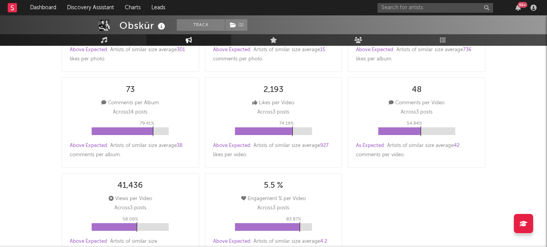
scroll to position [198, 0]
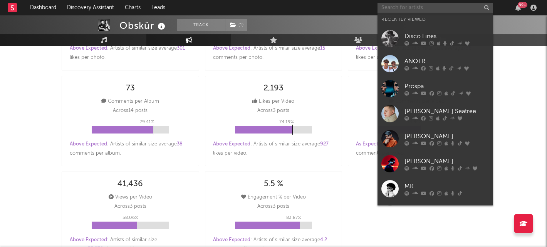
click at [405, 12] on input "text" at bounding box center [436, 8] width 116 height 10
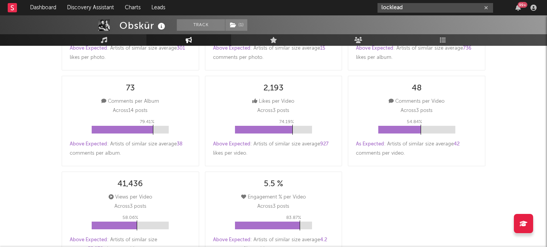
click at [411, 4] on input "locklead" at bounding box center [436, 8] width 116 height 10
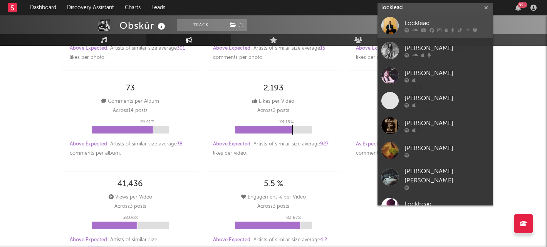
type input "locklead"
click at [419, 20] on div "Locklead" at bounding box center [447, 22] width 85 height 9
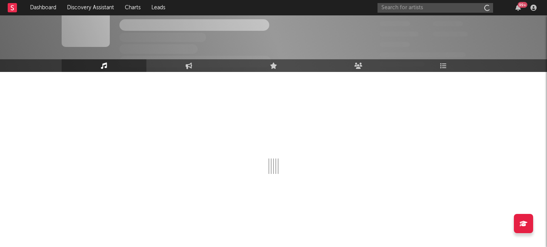
scroll to position [20, 0]
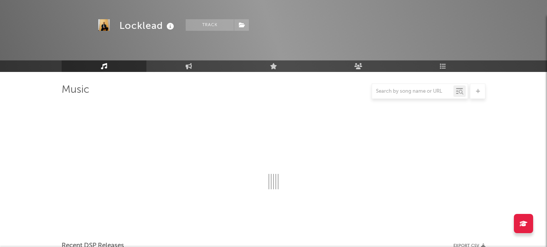
select select "6m"
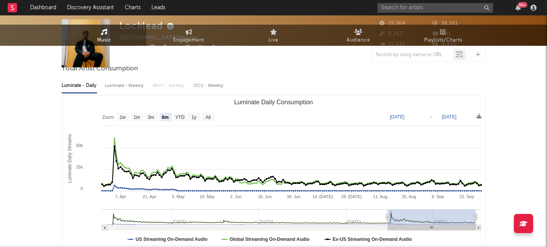
scroll to position [0, 0]
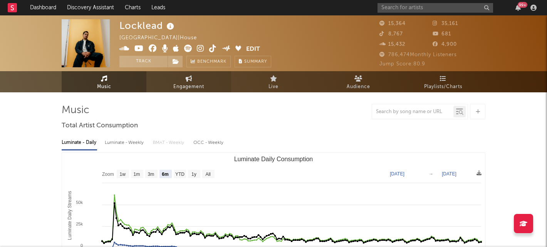
click at [186, 79] on icon at bounding box center [189, 79] width 7 height 6
select select "1w"
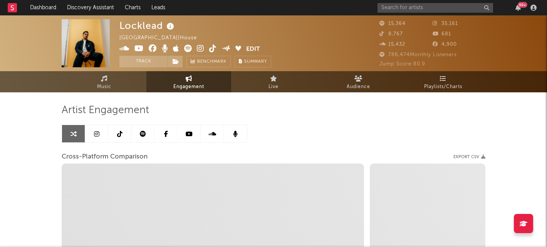
click at [117, 136] on icon at bounding box center [119, 134] width 5 height 6
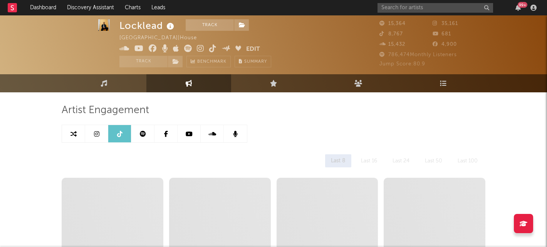
scroll to position [9, 0]
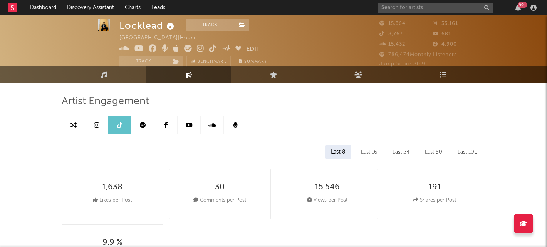
select select "6m"
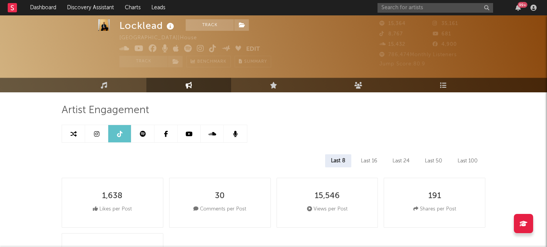
scroll to position [17, 0]
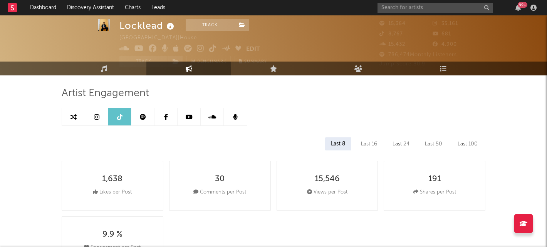
click at [100, 118] on link at bounding box center [96, 116] width 23 height 17
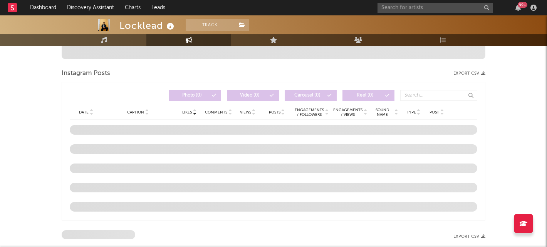
select select "6m"
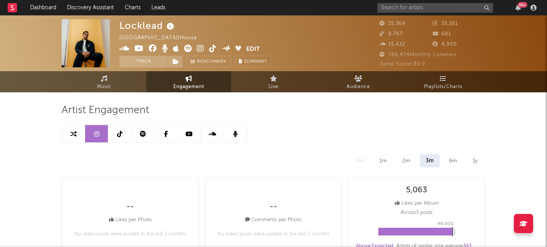
drag, startPoint x: 215, startPoint y: 133, endPoint x: 110, endPoint y: 147, distance: 105.3
click at [116, 132] on link at bounding box center [119, 133] width 23 height 17
select select "6m"
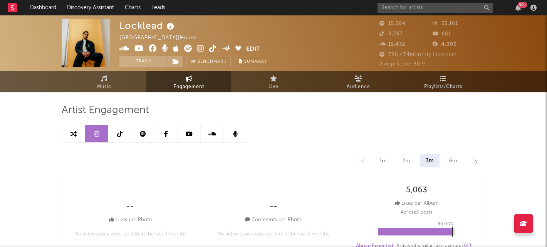
select select "6m"
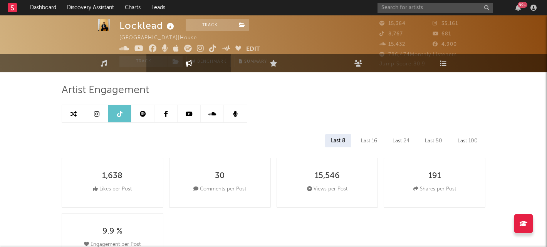
scroll to position [7, 0]
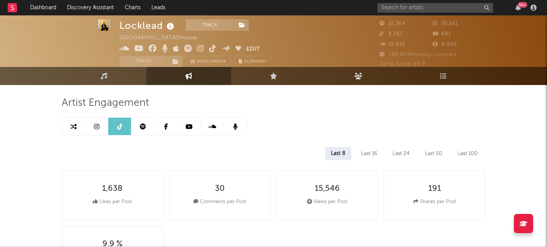
click at [93, 129] on link at bounding box center [96, 126] width 23 height 17
select select "6m"
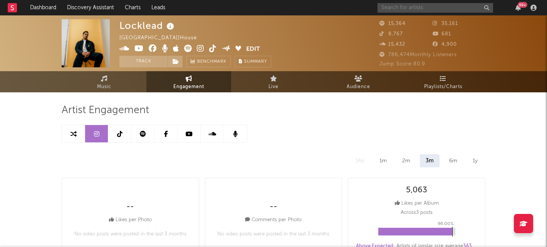
click at [437, 4] on input "text" at bounding box center [436, 8] width 116 height 10
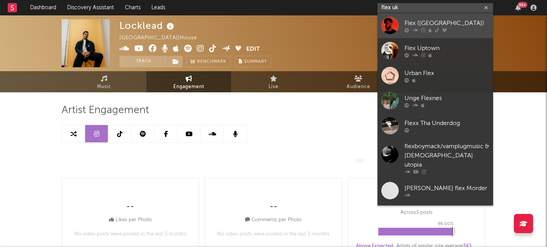
type input "flex uk"
click at [431, 25] on div "Flex (UK)" at bounding box center [447, 22] width 85 height 9
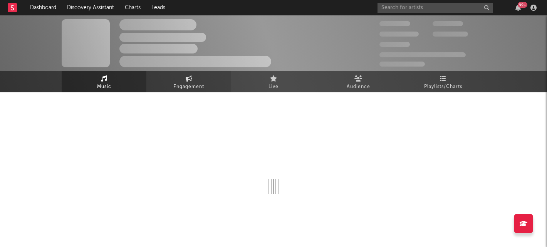
click at [171, 82] on link "Engagement" at bounding box center [188, 81] width 85 height 21
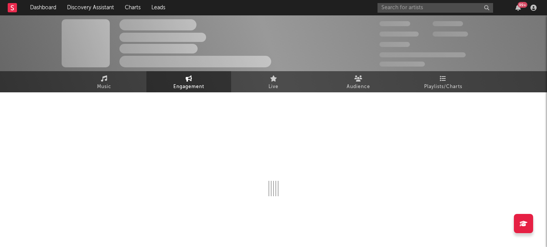
select select "1w"
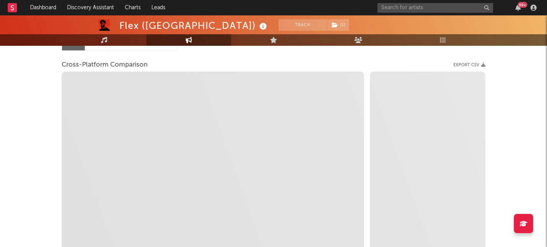
scroll to position [13, 0]
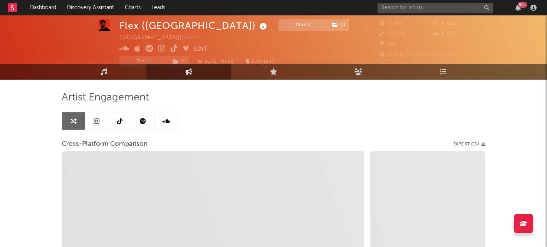
click at [94, 118] on icon at bounding box center [96, 121] width 5 height 6
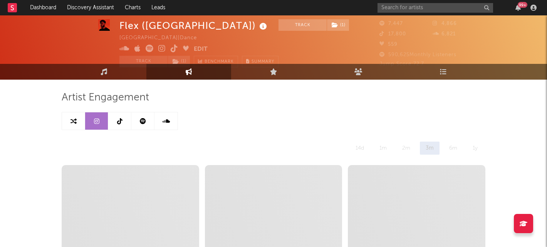
click at [119, 119] on icon at bounding box center [119, 121] width 5 height 6
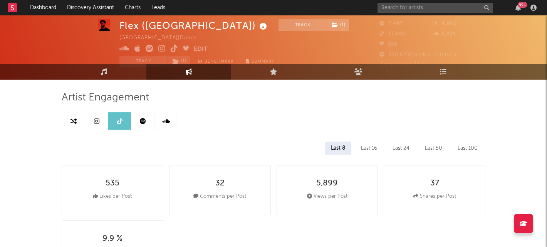
select select "6m"
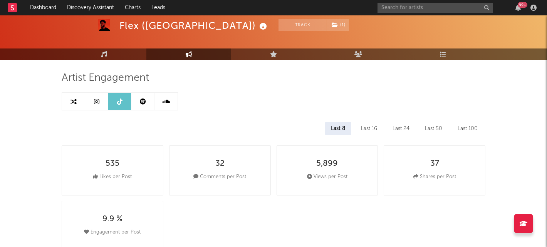
scroll to position [32, 0]
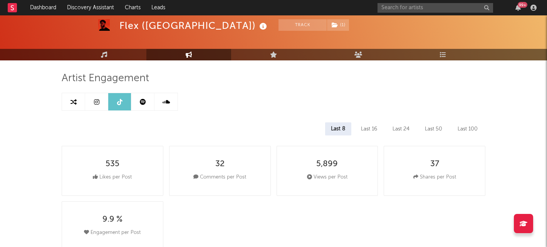
click at [98, 102] on icon at bounding box center [96, 102] width 5 height 6
select select "6m"
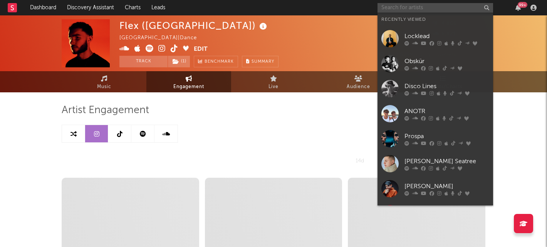
click at [411, 9] on input "text" at bounding box center [436, 8] width 116 height 10
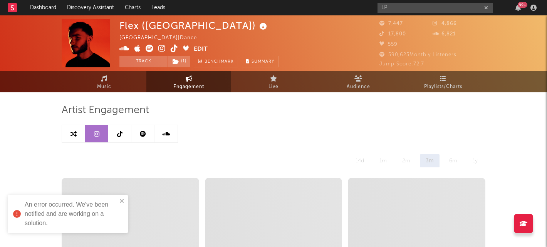
click at [123, 196] on div "An error occurred. We've been notified and are working on a solution." at bounding box center [68, 214] width 120 height 39
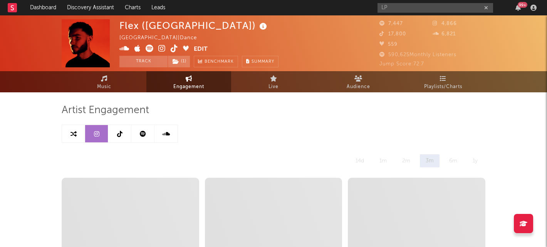
click at [402, 1] on div "LP 99 +" at bounding box center [459, 7] width 162 height 15
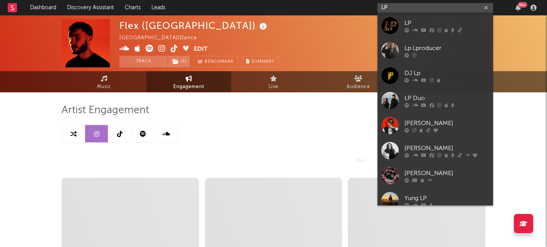
click at [402, 7] on input "LP" at bounding box center [436, 8] width 116 height 10
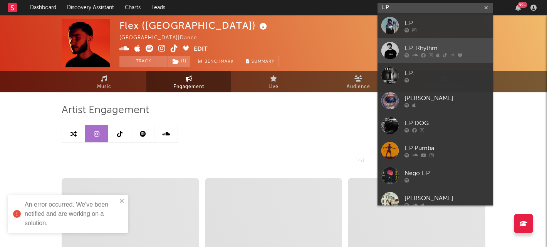
type input "L.P"
click at [419, 48] on div "L.P. Rhythm" at bounding box center [447, 48] width 85 height 9
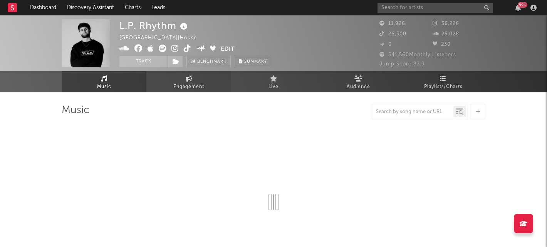
click at [186, 84] on span "Engagement" at bounding box center [188, 86] width 31 height 9
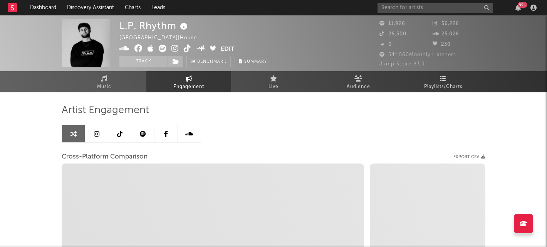
click at [186, 84] on span "Engagement" at bounding box center [188, 86] width 31 height 9
select select "1w"
select select "1m"
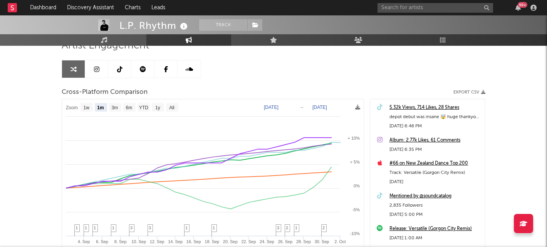
scroll to position [63, 0]
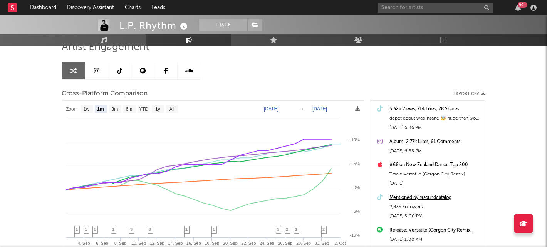
click at [118, 71] on icon at bounding box center [119, 71] width 5 height 6
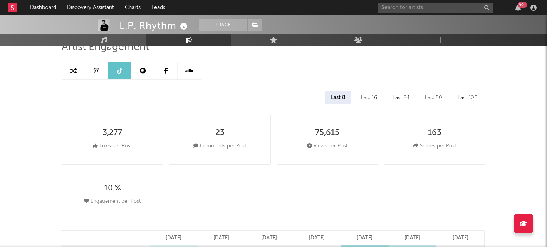
select select "6m"
click at [94, 63] on link at bounding box center [96, 70] width 23 height 17
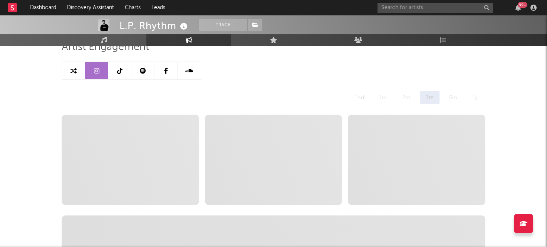
select select "6m"
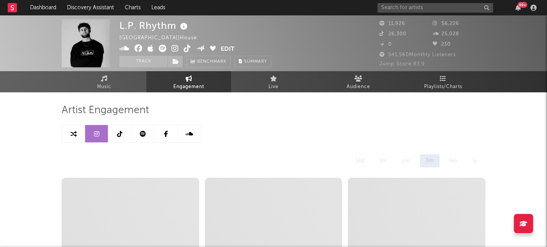
click at [114, 136] on link at bounding box center [119, 133] width 23 height 17
click at [94, 135] on icon at bounding box center [96, 134] width 5 height 6
select select "6m"
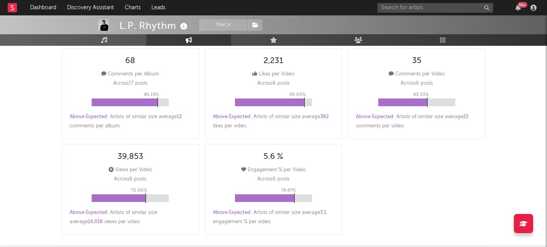
scroll to position [227, 0]
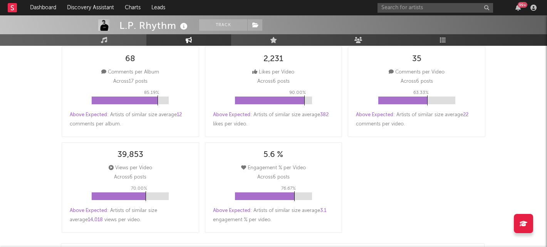
click at [414, 0] on div "99 +" at bounding box center [459, 7] width 162 height 15
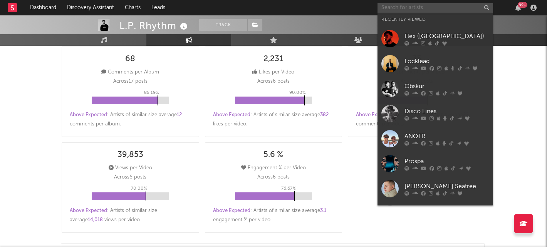
click at [413, 3] on input "text" at bounding box center [436, 8] width 116 height 10
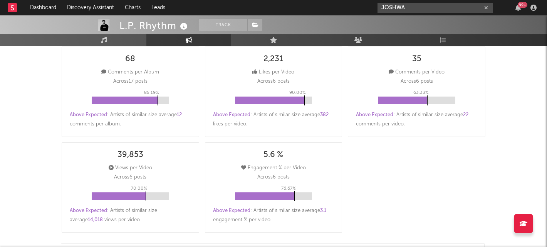
click at [436, 10] on input "JOSHWA" at bounding box center [436, 8] width 116 height 10
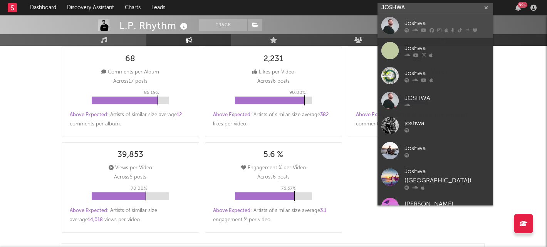
type input "JOSHWA"
click at [425, 22] on div "Joshwa" at bounding box center [447, 22] width 85 height 9
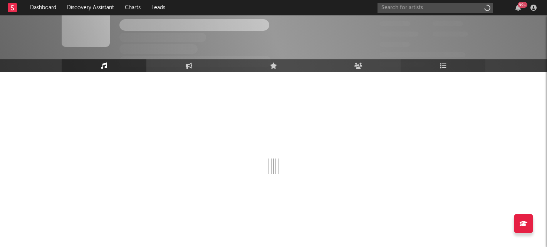
scroll to position [20, 0]
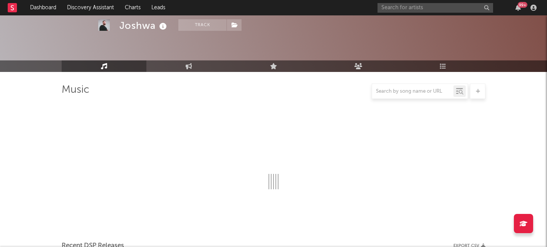
select select "6m"
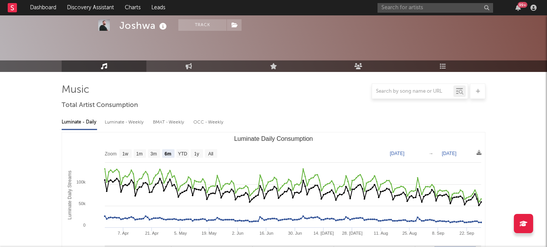
scroll to position [217, 0]
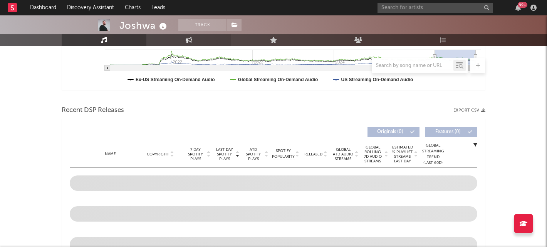
click at [187, 40] on icon at bounding box center [189, 40] width 7 height 6
select select "1w"
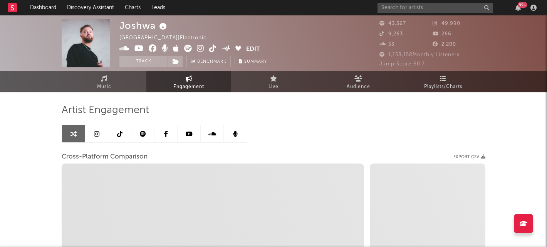
click at [97, 132] on icon at bounding box center [96, 134] width 5 height 6
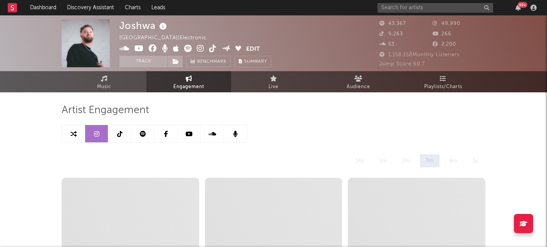
click at [112, 135] on link at bounding box center [119, 133] width 23 height 17
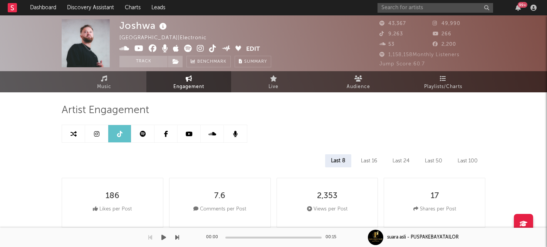
select select "6m"
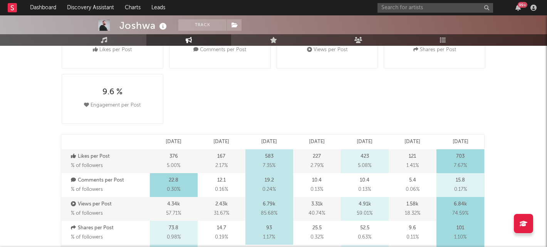
scroll to position [77, 0]
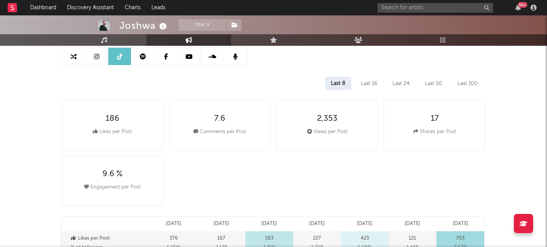
drag, startPoint x: 195, startPoint y: 199, endPoint x: 126, endPoint y: 97, distance: 122.7
click at [193, 199] on div "186 Likes per Post 7.6 Comments per Post 2,353 Views per Post 17 Shares per Pos…" at bounding box center [277, 153] width 430 height 111
drag, startPoint x: 97, startPoint y: 54, endPoint x: 238, endPoint y: 92, distance: 145.7
click at [97, 54] on icon at bounding box center [96, 57] width 5 height 6
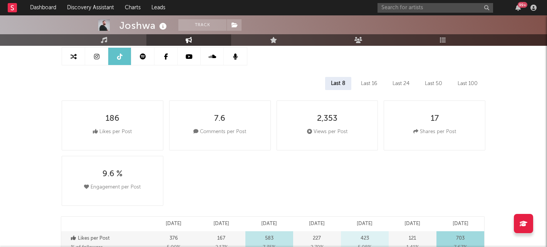
select select "6m"
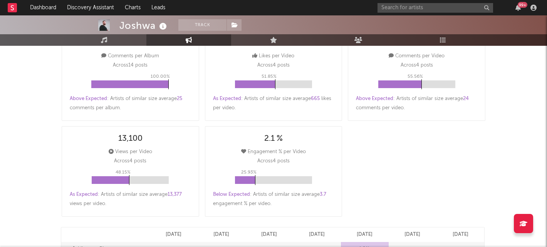
scroll to position [248, 0]
